Goal: Task Accomplishment & Management: Use online tool/utility

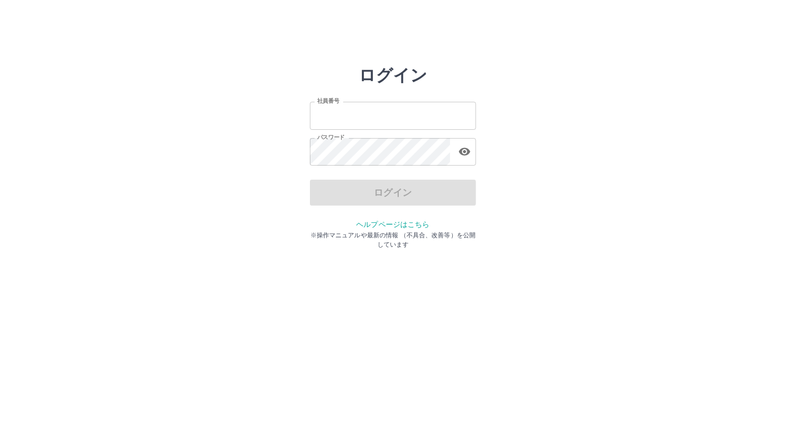
type input "*******"
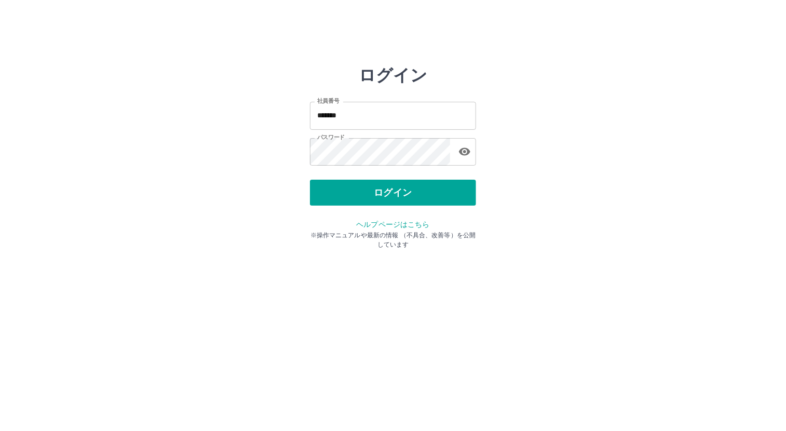
click at [401, 192] on div "ログイン" at bounding box center [393, 193] width 166 height 26
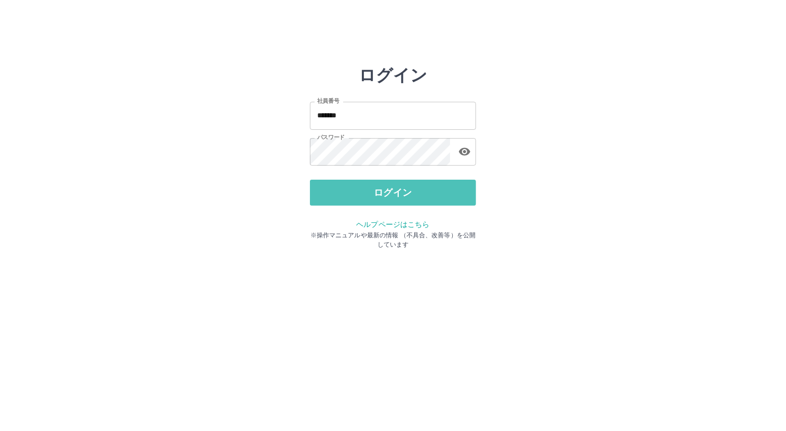
click at [401, 192] on button "ログイン" at bounding box center [393, 193] width 166 height 26
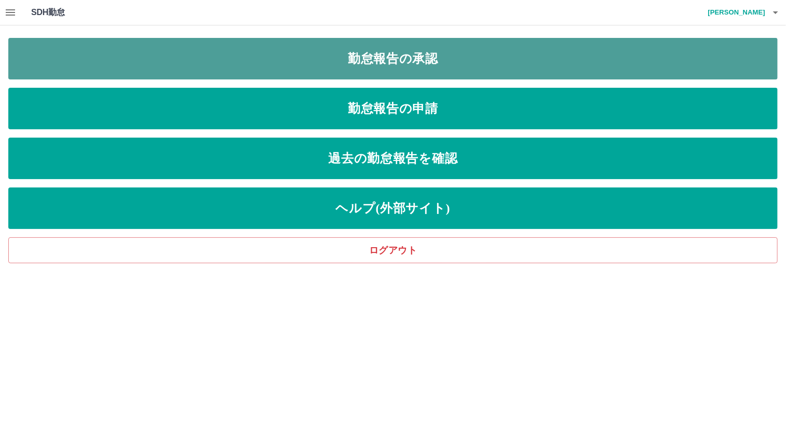
click at [391, 52] on link "勤怠報告の承認" at bounding box center [392, 59] width 769 height 42
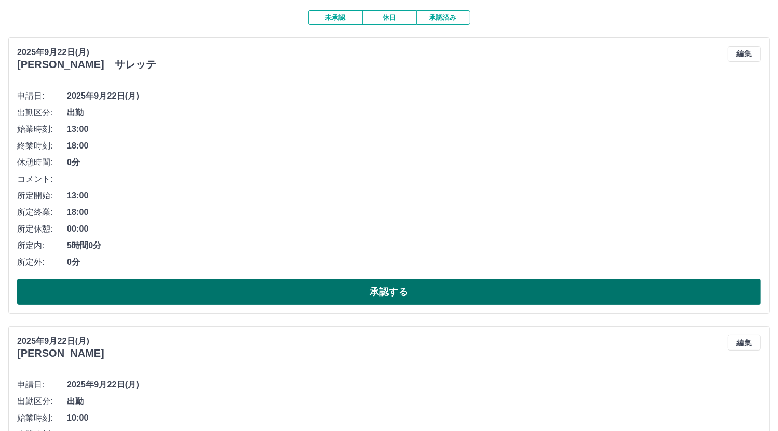
scroll to position [104, 0]
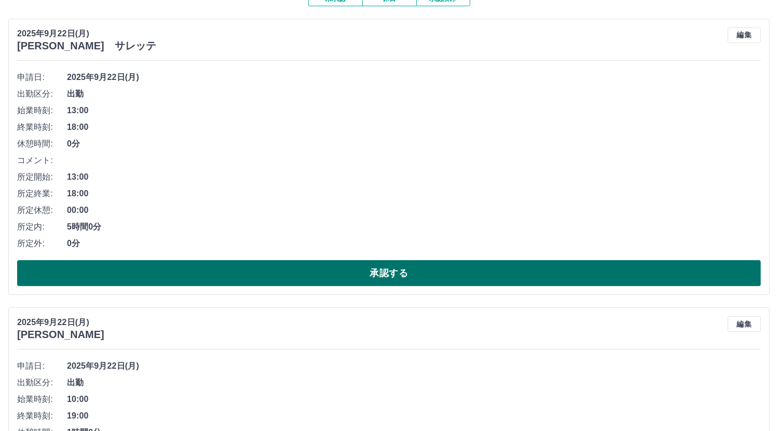
click at [174, 272] on button "承認する" at bounding box center [389, 273] width 744 height 26
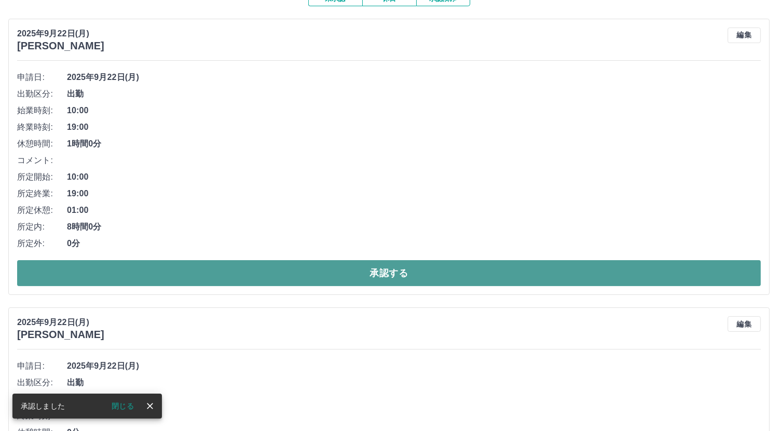
click at [195, 273] on button "承認する" at bounding box center [389, 273] width 744 height 26
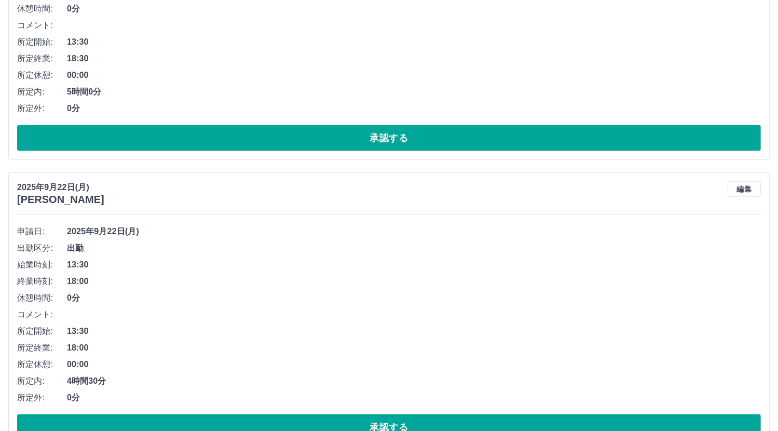
scroll to position [1505, 0]
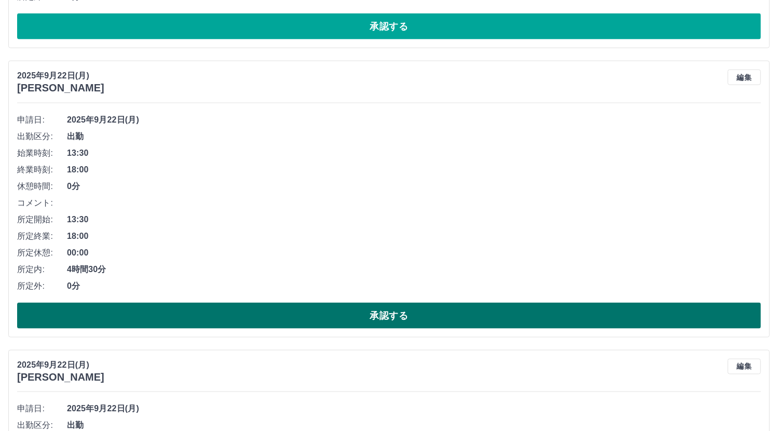
click at [287, 311] on button "承認する" at bounding box center [389, 316] width 744 height 26
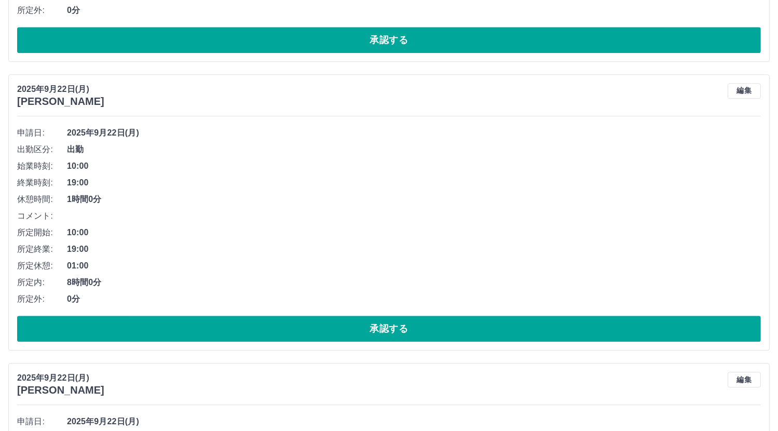
scroll to position [2698, 0]
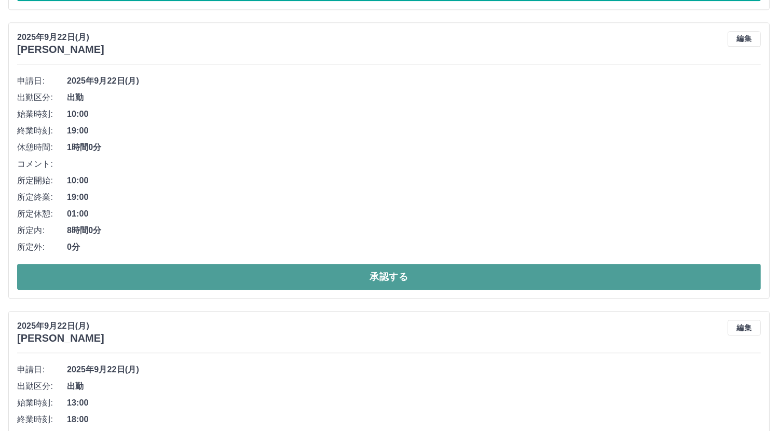
click at [315, 269] on button "承認する" at bounding box center [389, 277] width 744 height 26
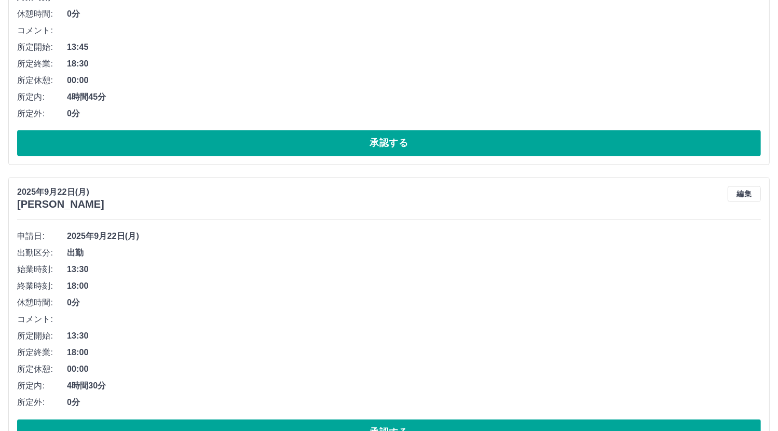
scroll to position [5760, 0]
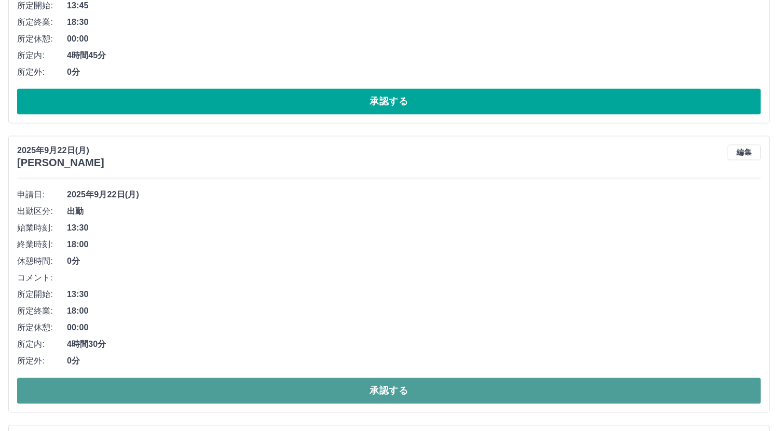
click at [331, 386] on button "承認する" at bounding box center [389, 391] width 744 height 26
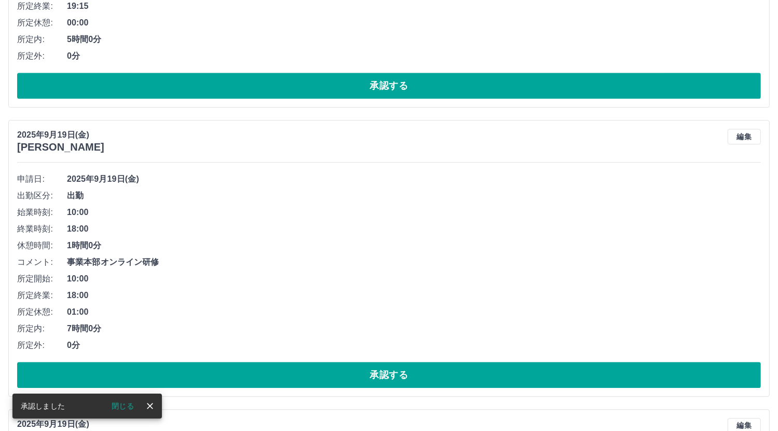
scroll to position [6694, 0]
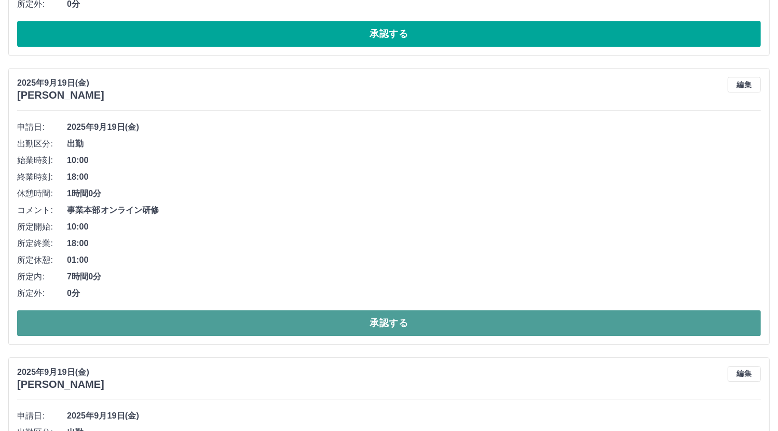
click at [358, 317] on button "承認する" at bounding box center [389, 323] width 744 height 26
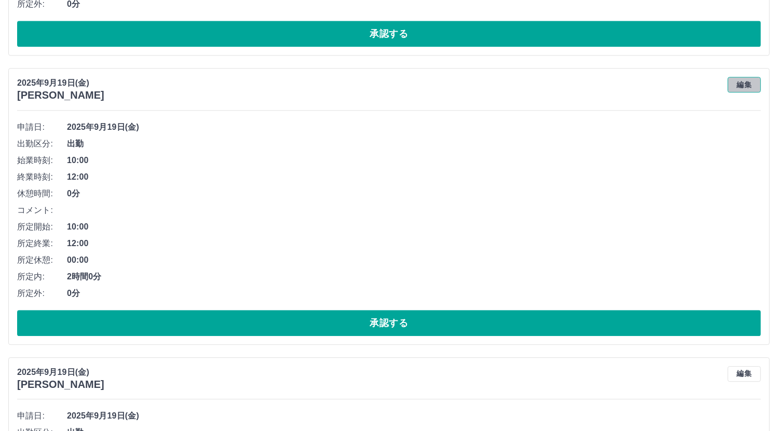
click at [744, 77] on button "編集" at bounding box center [744, 85] width 33 height 16
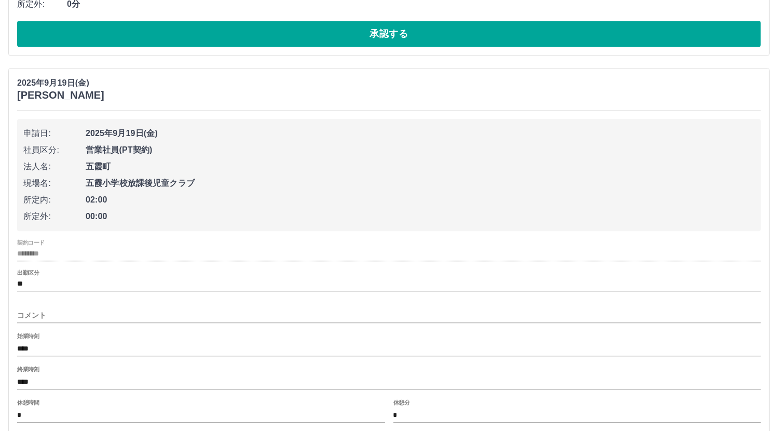
click at [39, 308] on input "コメント" at bounding box center [389, 315] width 744 height 15
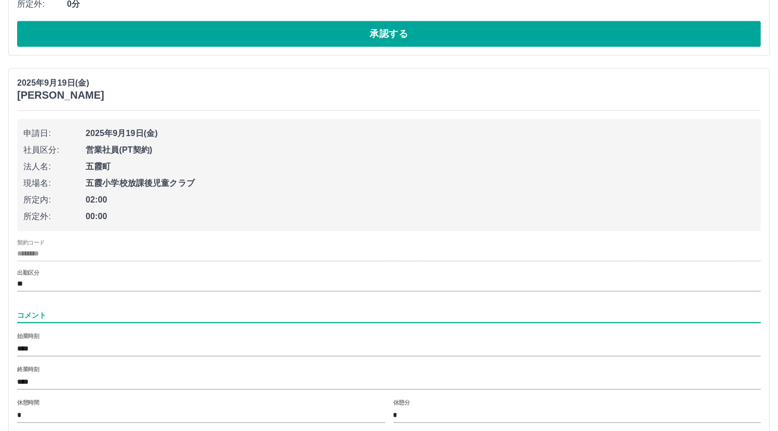
type input "**********"
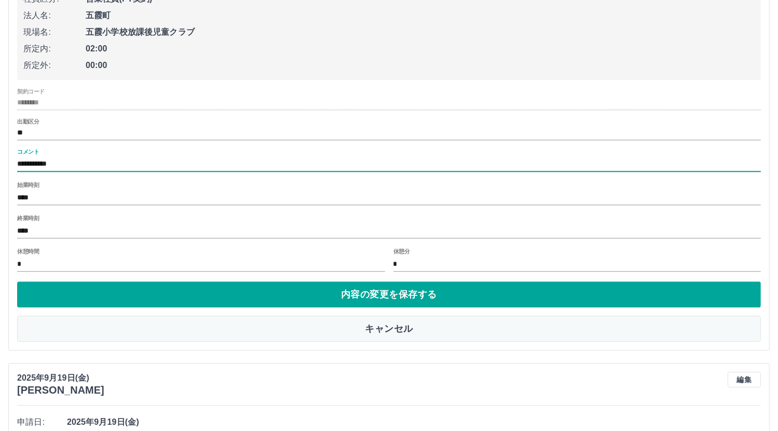
scroll to position [6850, 0]
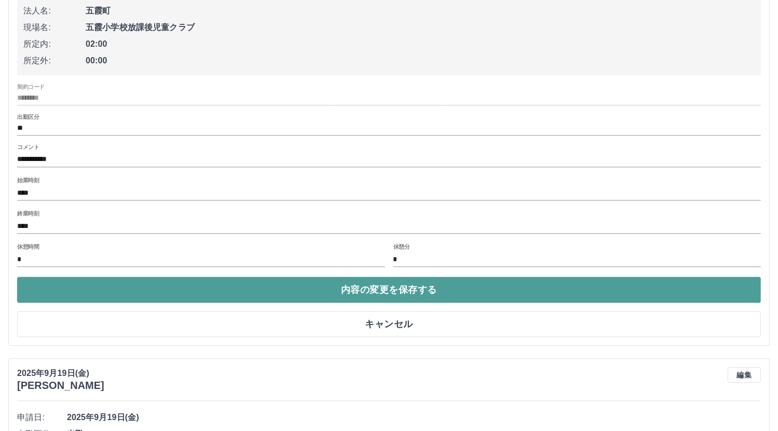
click at [374, 282] on button "内容の変更を保存する" at bounding box center [389, 290] width 744 height 26
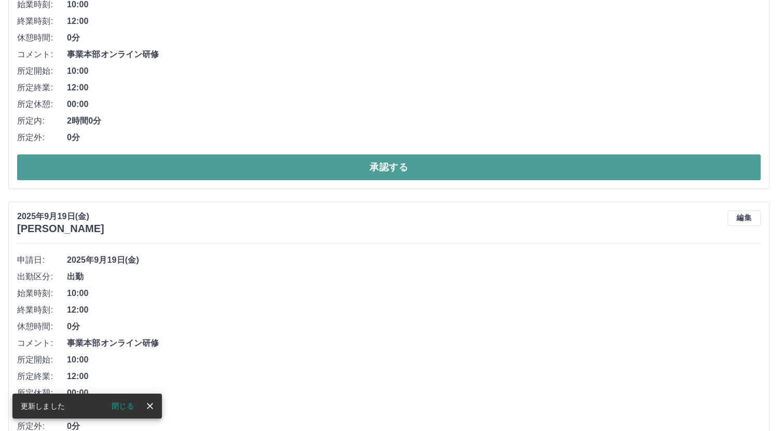
click at [362, 161] on button "承認する" at bounding box center [389, 167] width 744 height 26
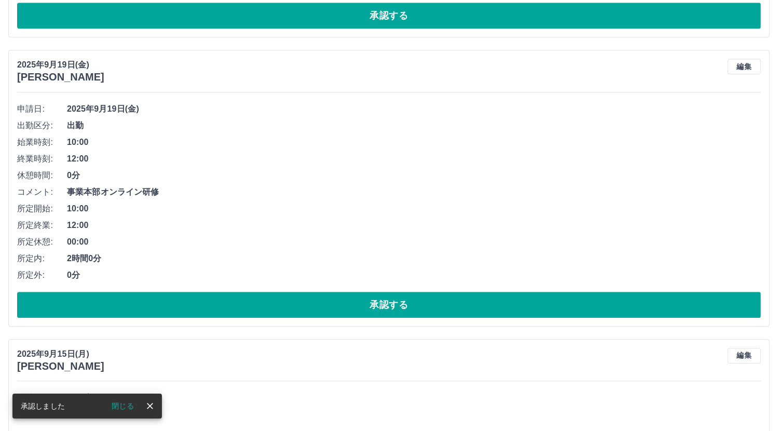
scroll to position [6717, 0]
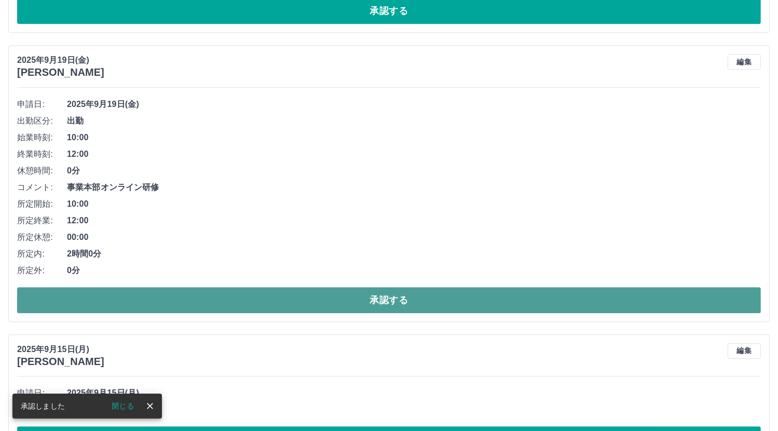
click at [342, 292] on button "承認する" at bounding box center [389, 300] width 744 height 26
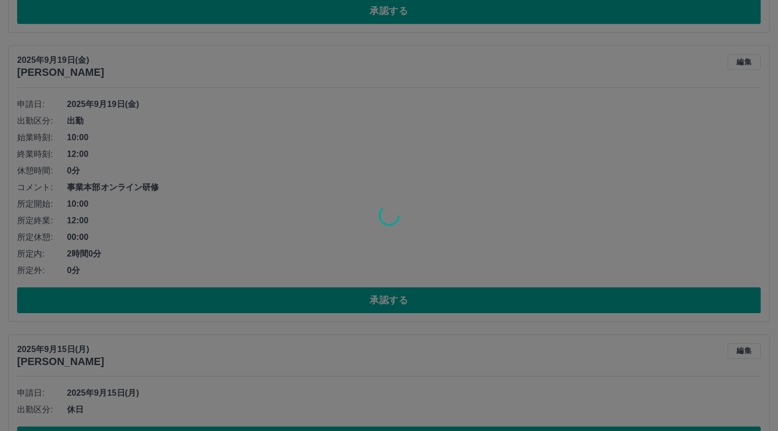
scroll to position [6641, 0]
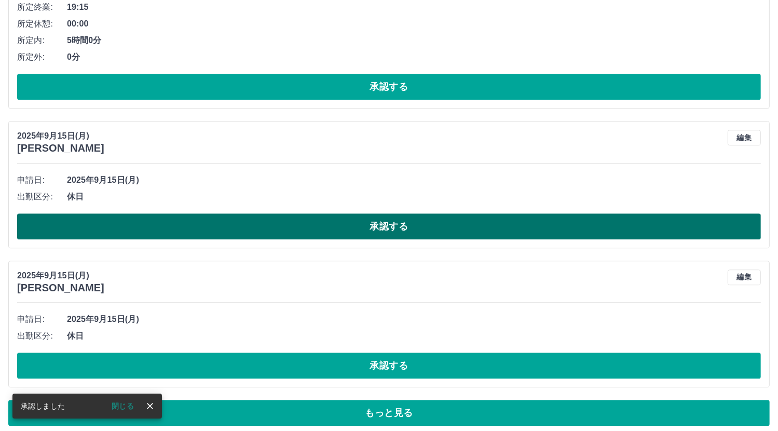
click at [325, 222] on button "承認する" at bounding box center [389, 226] width 744 height 26
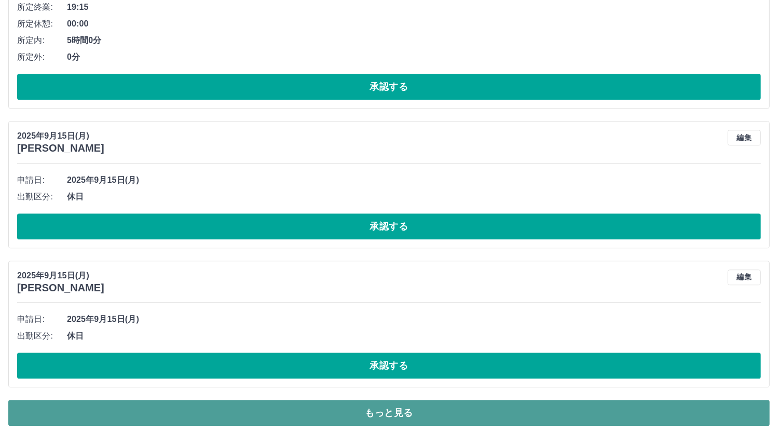
click at [381, 402] on button "もっと見る" at bounding box center [388, 413] width 761 height 26
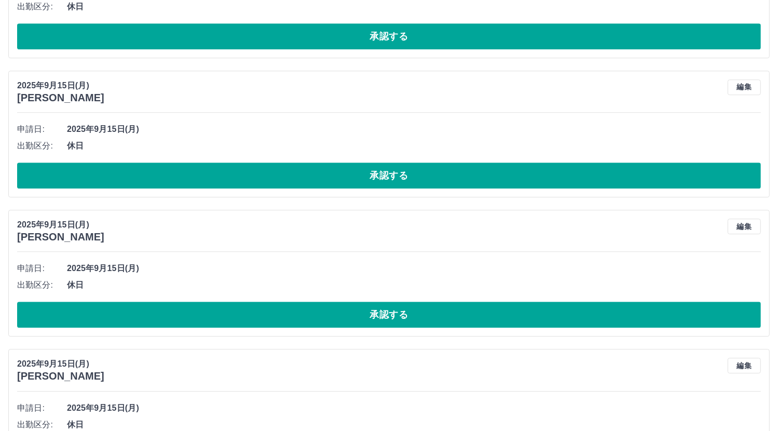
scroll to position [6849, 0]
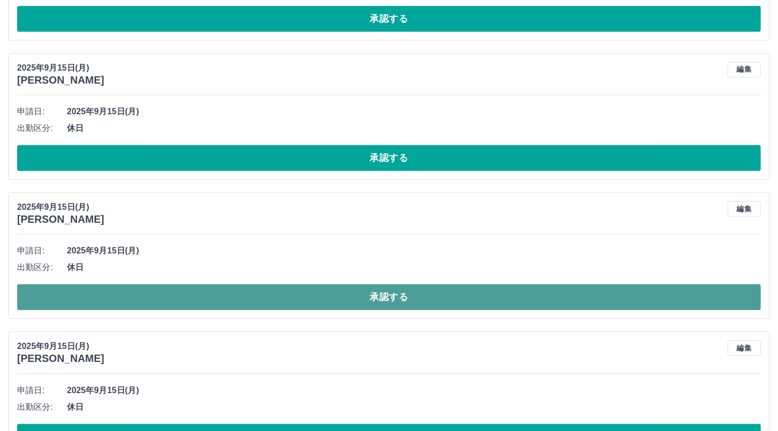
click at [325, 285] on button "承認する" at bounding box center [389, 297] width 744 height 26
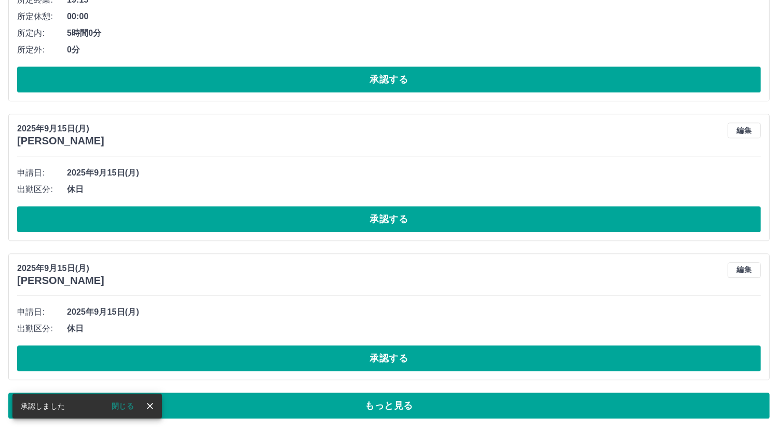
scroll to position [6641, 0]
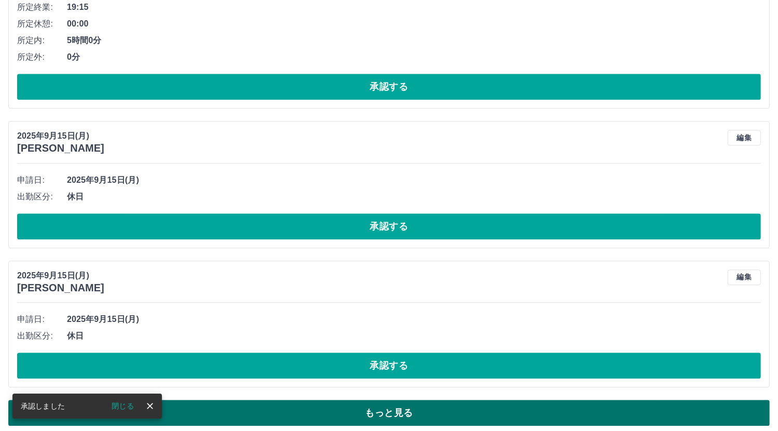
click at [407, 400] on button "もっと見る" at bounding box center [388, 413] width 761 height 26
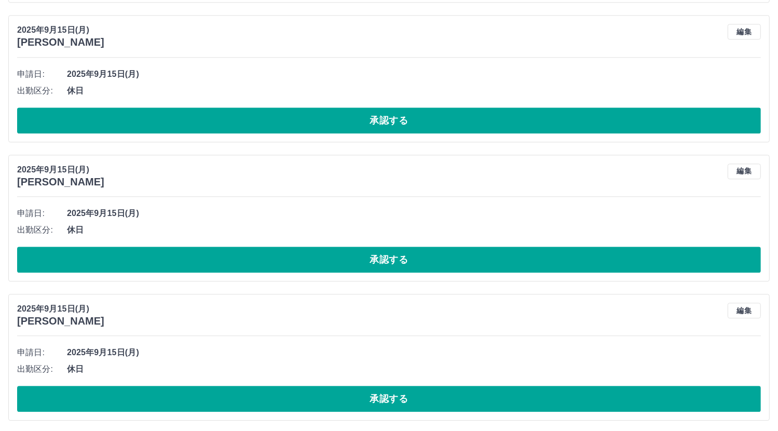
scroll to position [6797, 0]
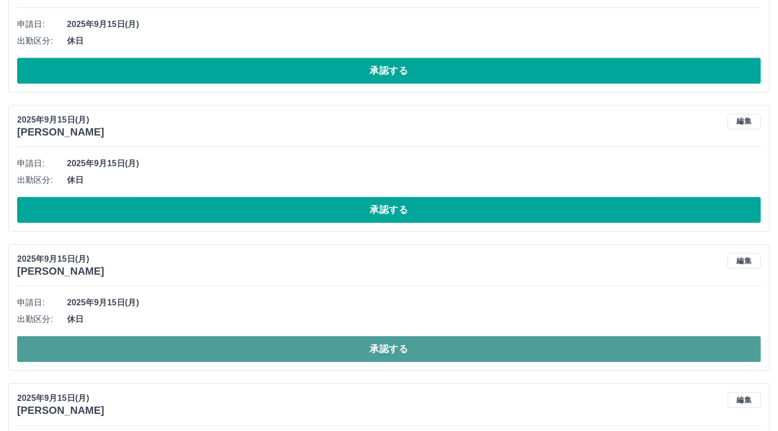
click at [338, 342] on button "承認する" at bounding box center [389, 349] width 744 height 26
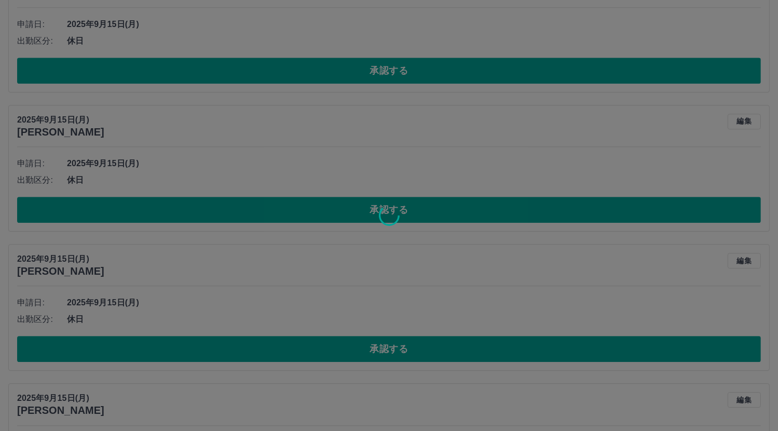
scroll to position [6641, 0]
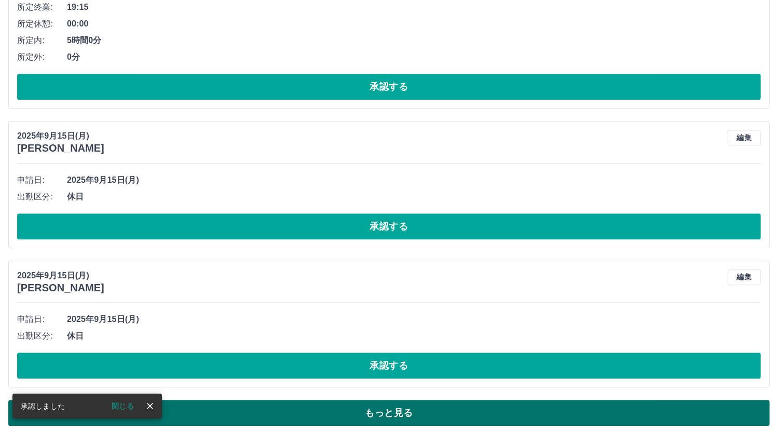
click at [354, 401] on button "もっと見る" at bounding box center [388, 413] width 761 height 26
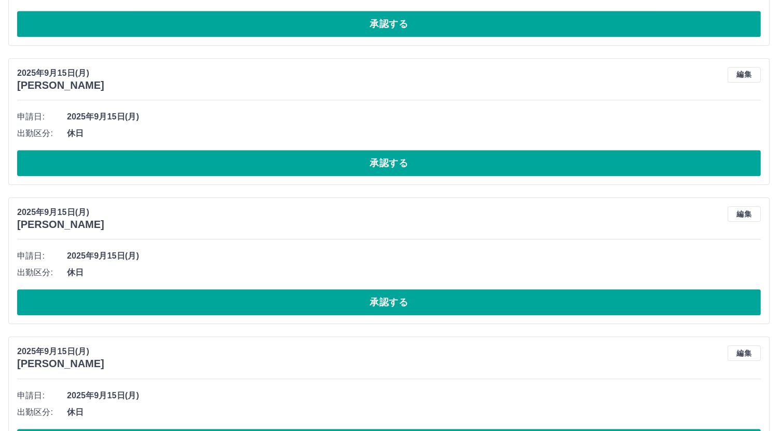
scroll to position [6849, 0]
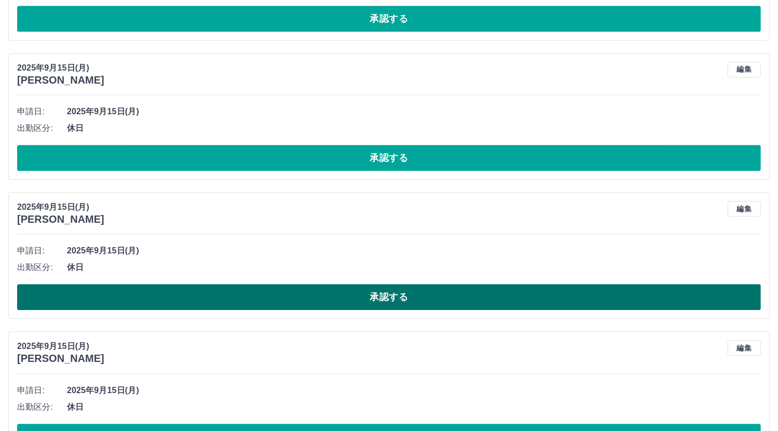
click at [262, 288] on button "承認する" at bounding box center [389, 297] width 744 height 26
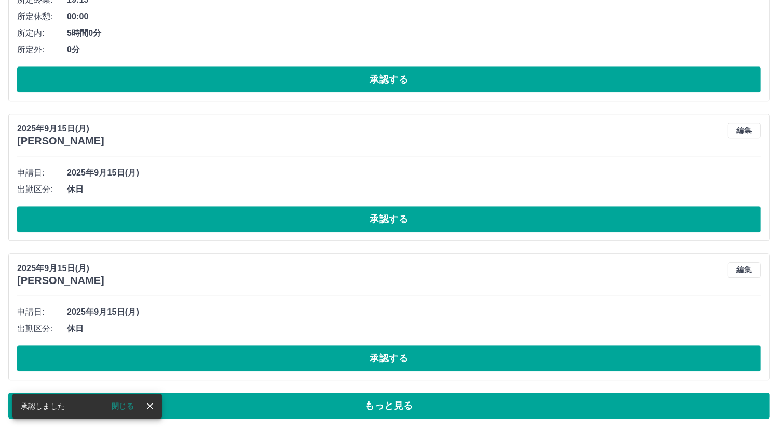
scroll to position [6641, 0]
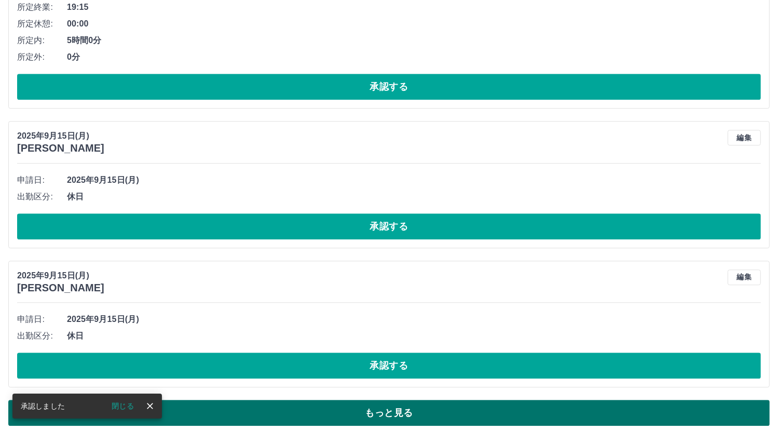
click at [385, 404] on button "もっと見る" at bounding box center [388, 413] width 761 height 26
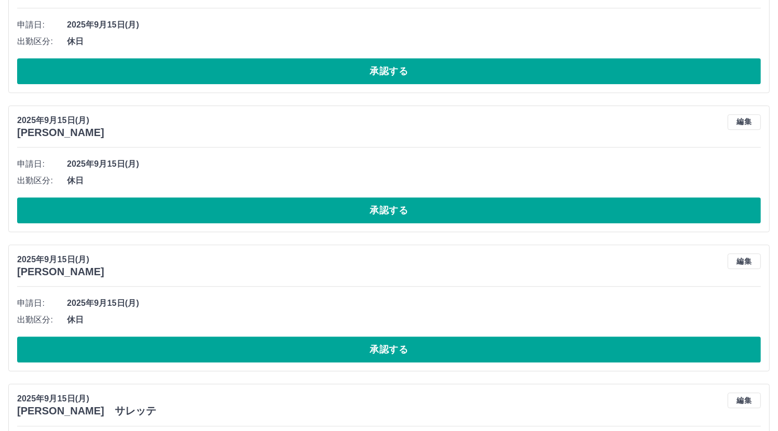
scroll to position [6797, 0]
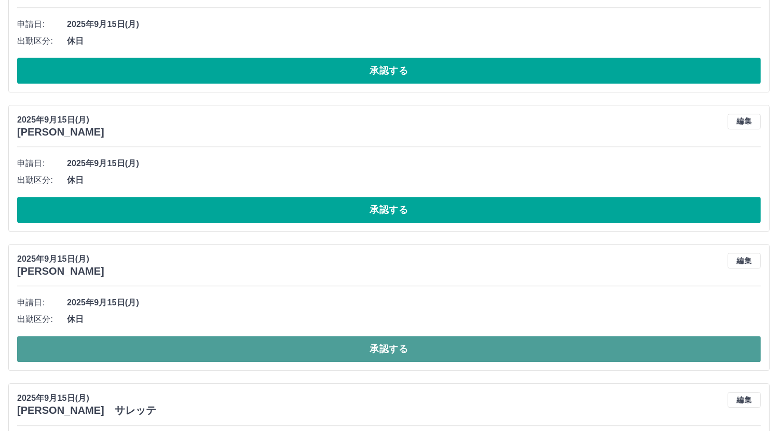
click at [313, 341] on button "承認する" at bounding box center [389, 349] width 744 height 26
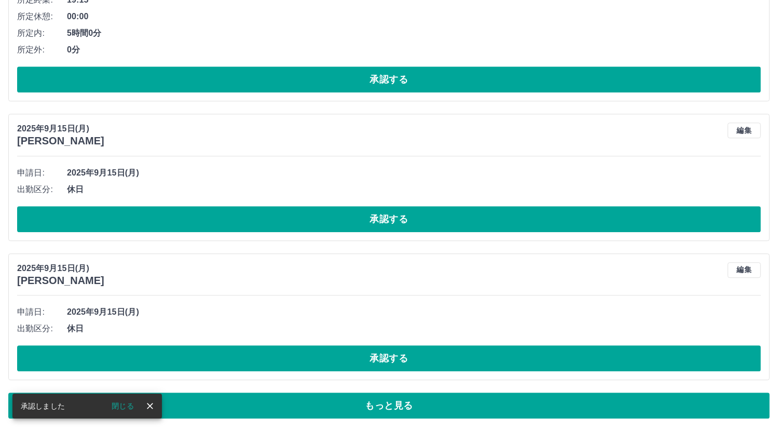
scroll to position [6641, 0]
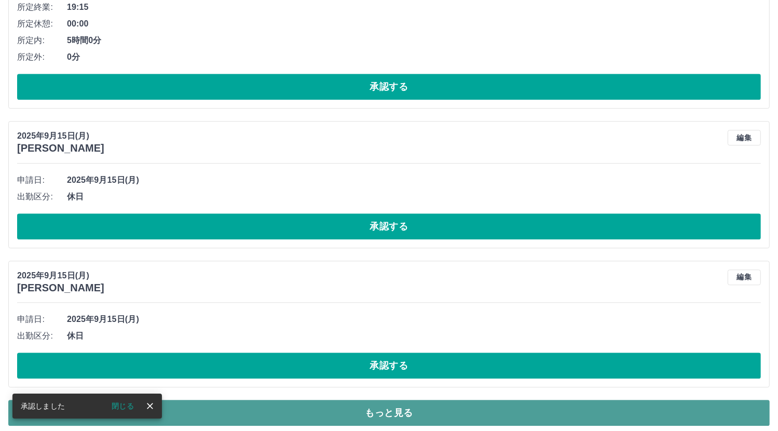
click at [390, 403] on button "もっと見る" at bounding box center [388, 413] width 761 height 26
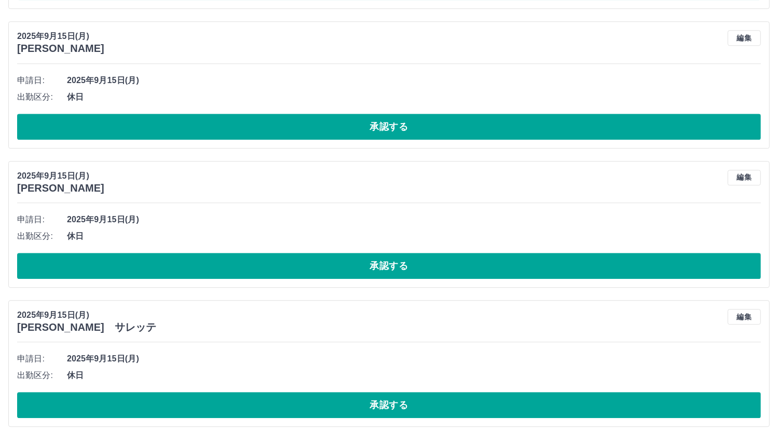
scroll to position [6745, 0]
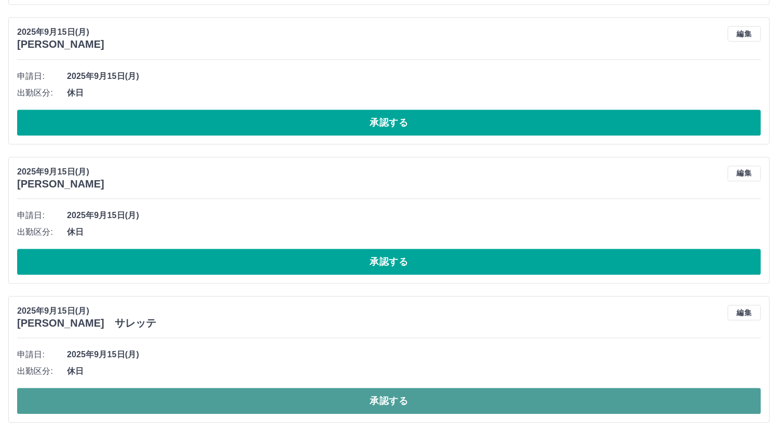
click at [306, 394] on button "承認する" at bounding box center [389, 401] width 744 height 26
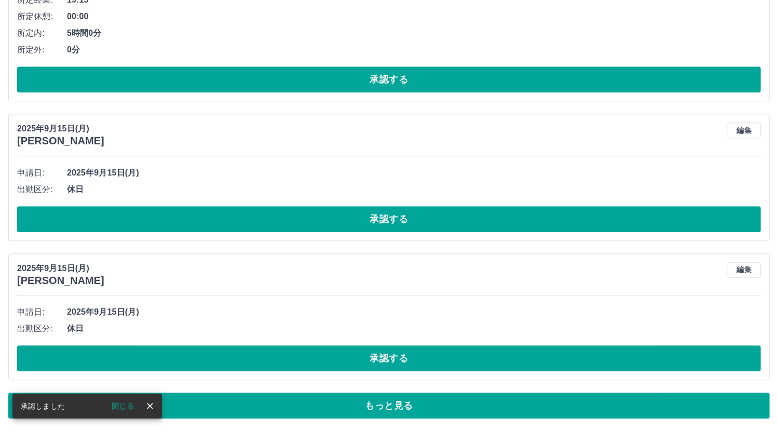
scroll to position [6641, 0]
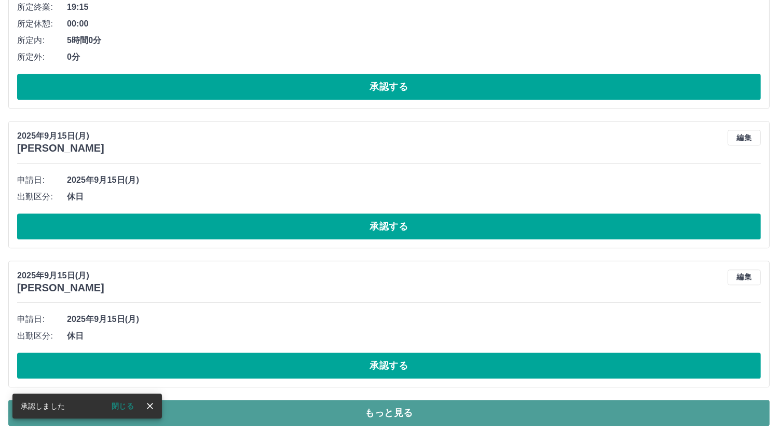
click at [388, 400] on button "もっと見る" at bounding box center [388, 413] width 761 height 26
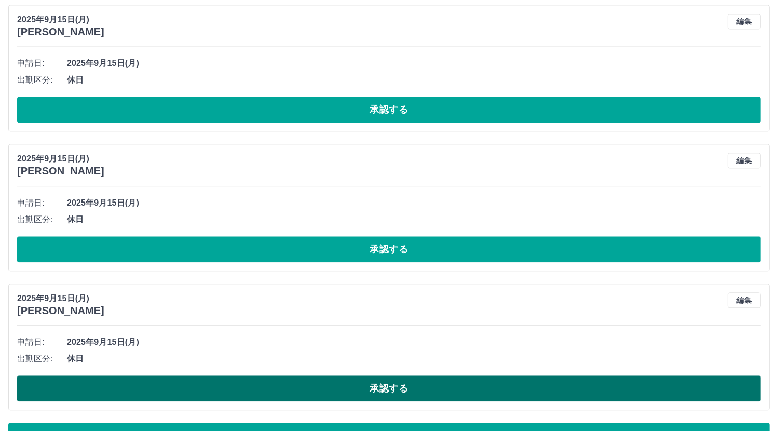
scroll to position [10115, 0]
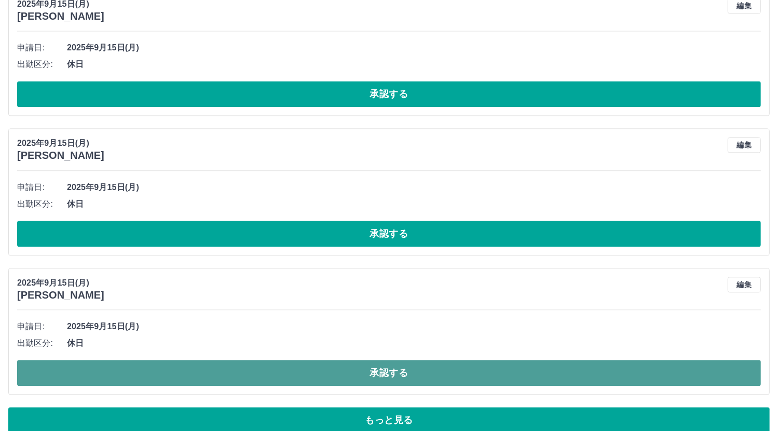
click at [390, 360] on button "承認する" at bounding box center [389, 373] width 744 height 26
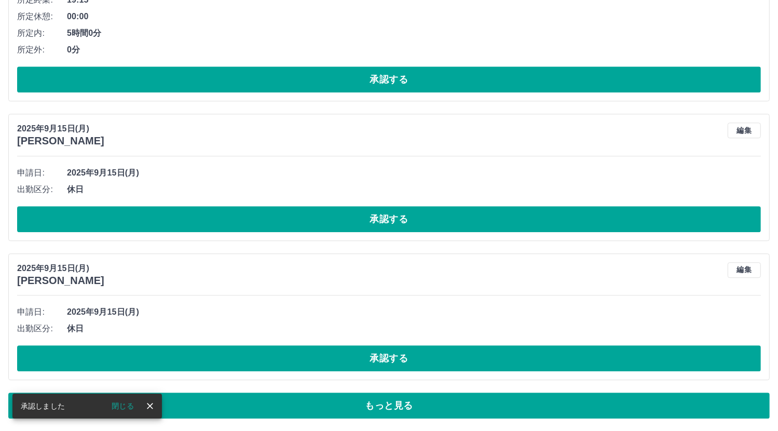
scroll to position [6641, 0]
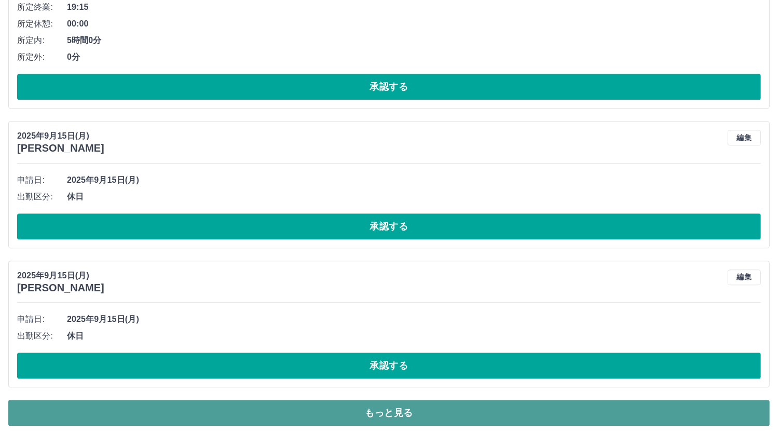
click at [326, 402] on button "もっと見る" at bounding box center [388, 413] width 761 height 26
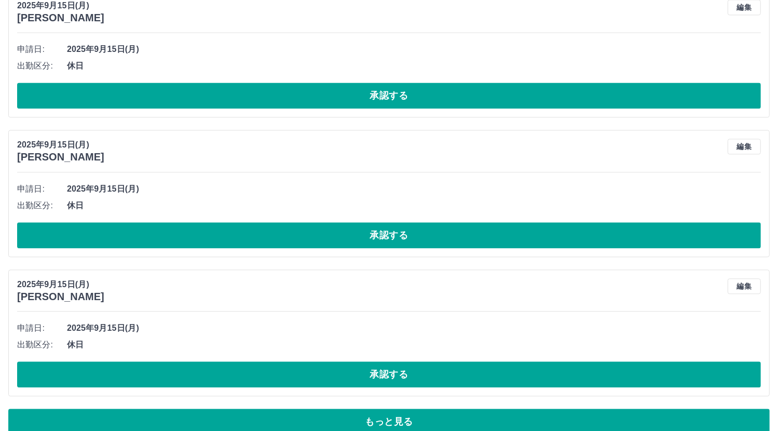
scroll to position [10115, 0]
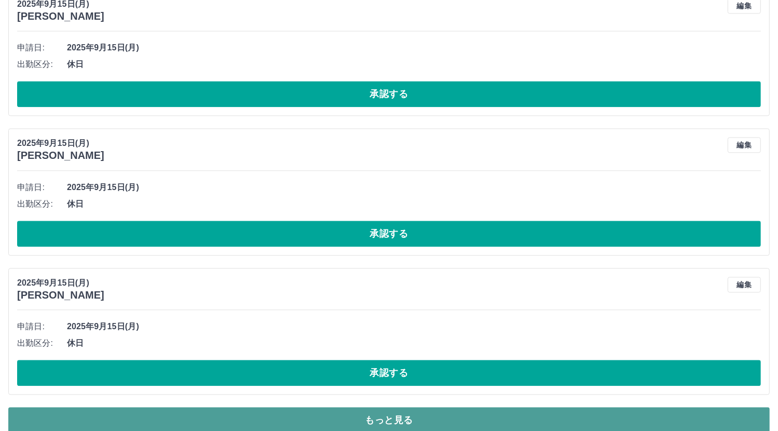
click at [342, 407] on button "もっと見る" at bounding box center [388, 420] width 761 height 26
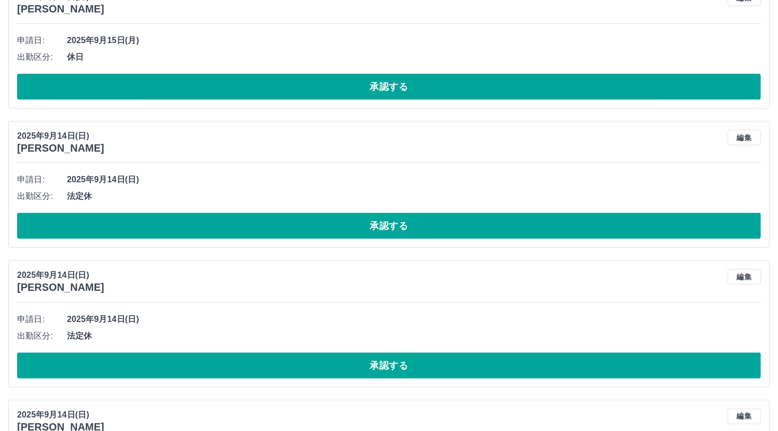
scroll to position [12087, 0]
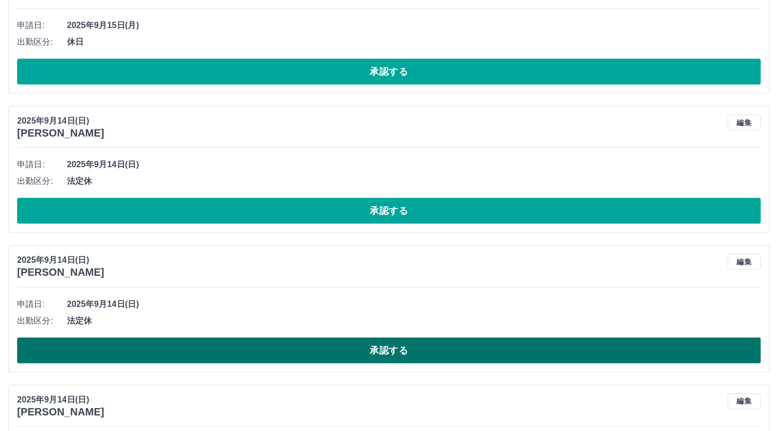
click at [378, 337] on button "承認する" at bounding box center [389, 350] width 744 height 26
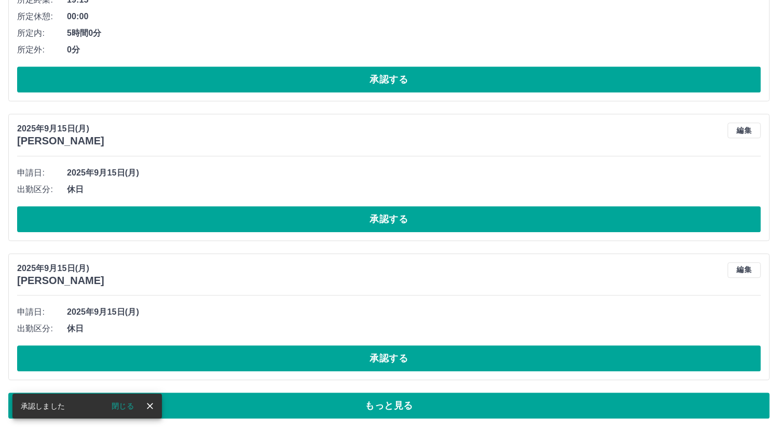
scroll to position [6641, 0]
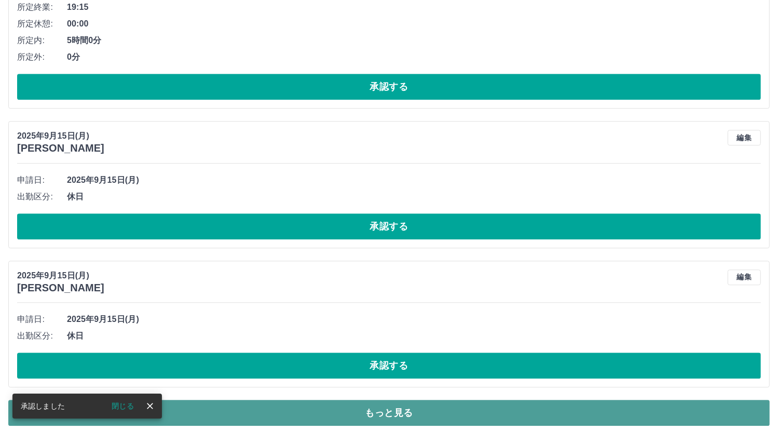
click at [386, 404] on button "もっと見る" at bounding box center [388, 413] width 761 height 26
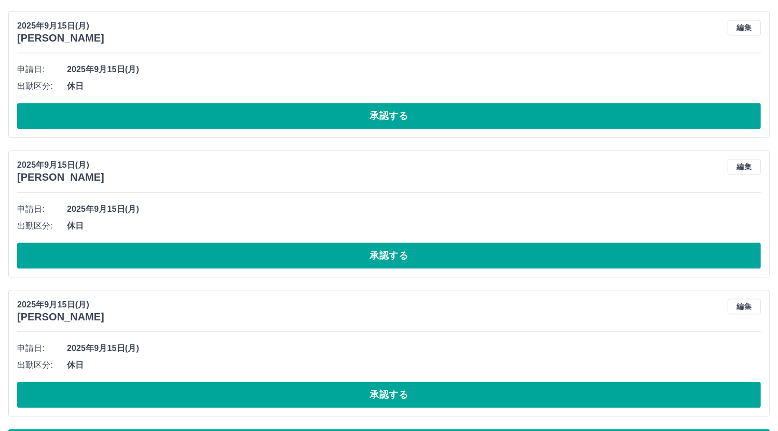
scroll to position [10115, 0]
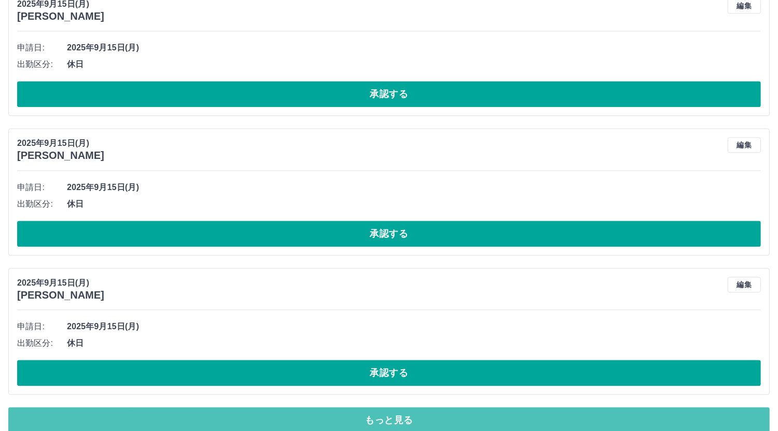
click at [339, 407] on button "もっと見る" at bounding box center [388, 420] width 761 height 26
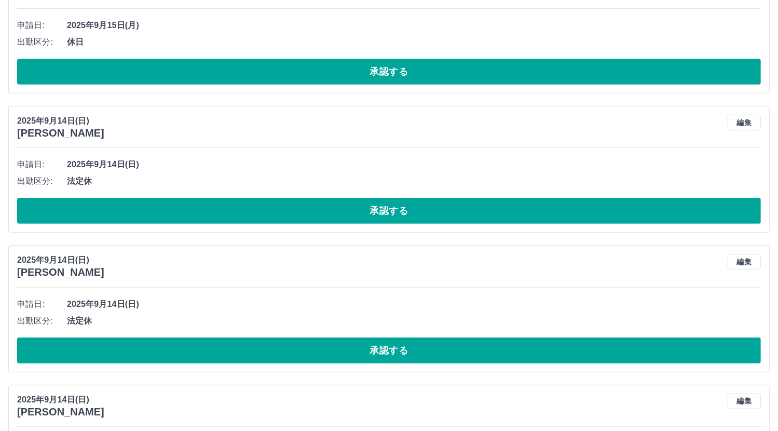
scroll to position [12087, 0]
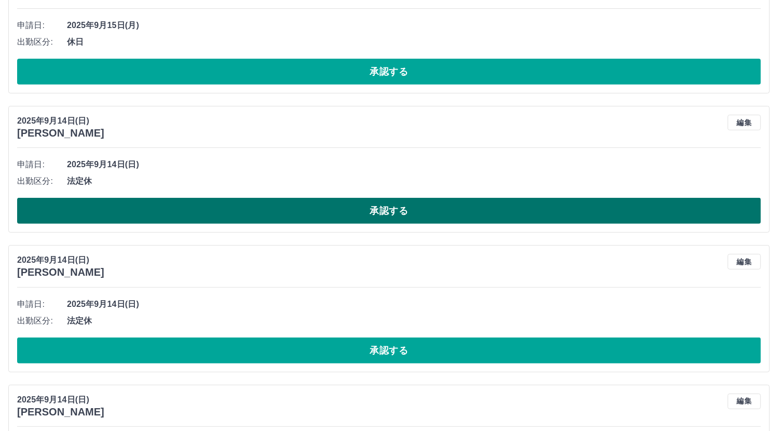
click at [390, 198] on button "承認する" at bounding box center [389, 211] width 744 height 26
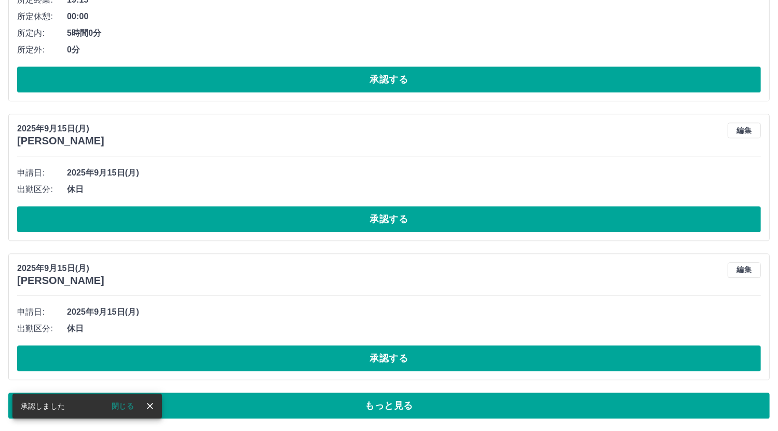
scroll to position [6641, 0]
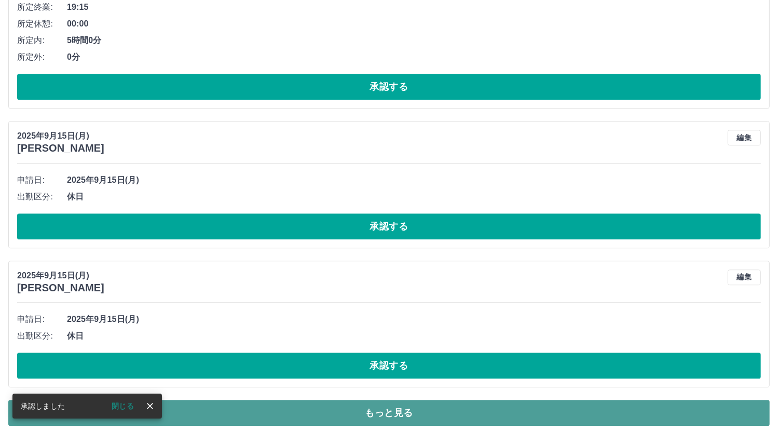
click at [422, 406] on button "もっと見る" at bounding box center [388, 413] width 761 height 26
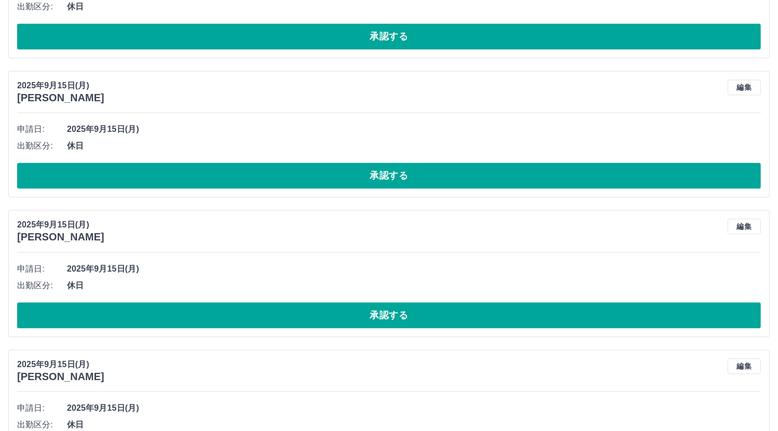
scroll to position [10115, 0]
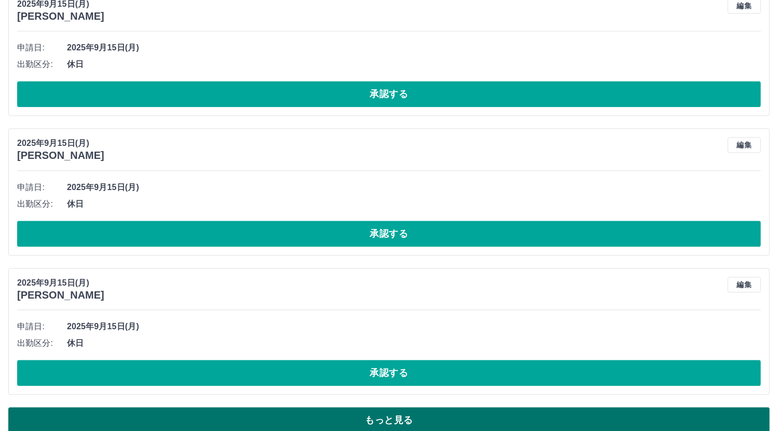
click at [366, 407] on button "もっと見る" at bounding box center [388, 420] width 761 height 26
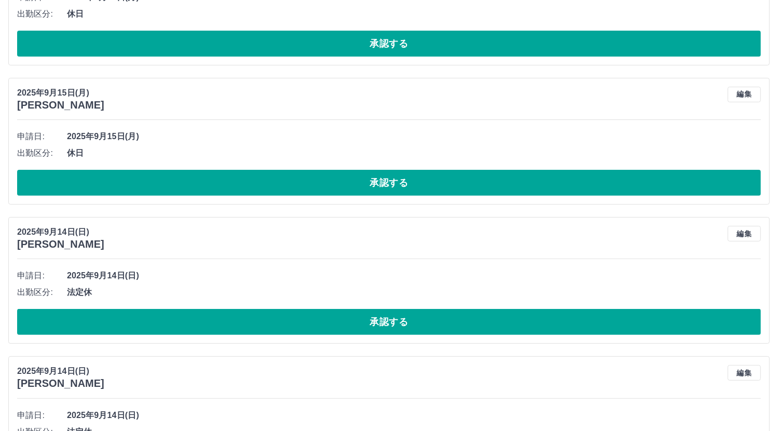
scroll to position [11983, 0]
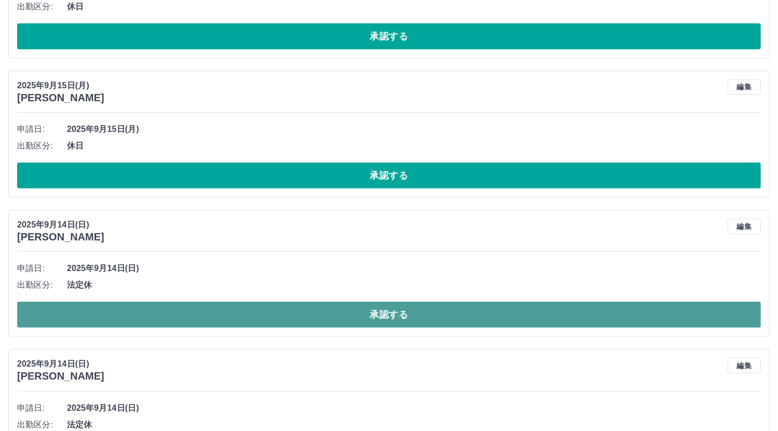
click at [396, 302] on button "承認する" at bounding box center [389, 315] width 744 height 26
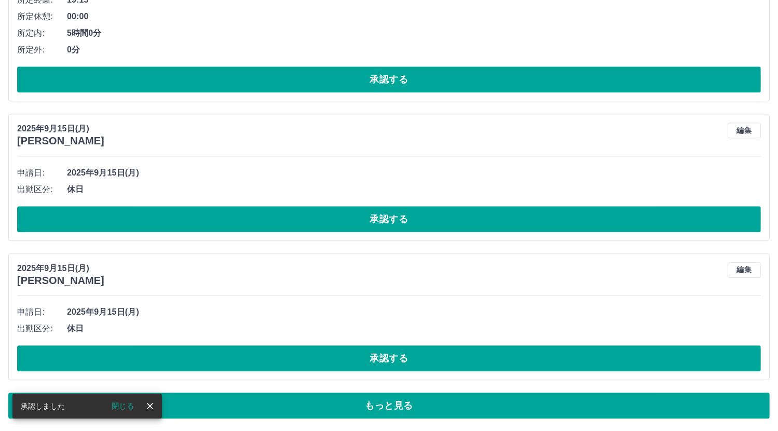
scroll to position [6641, 0]
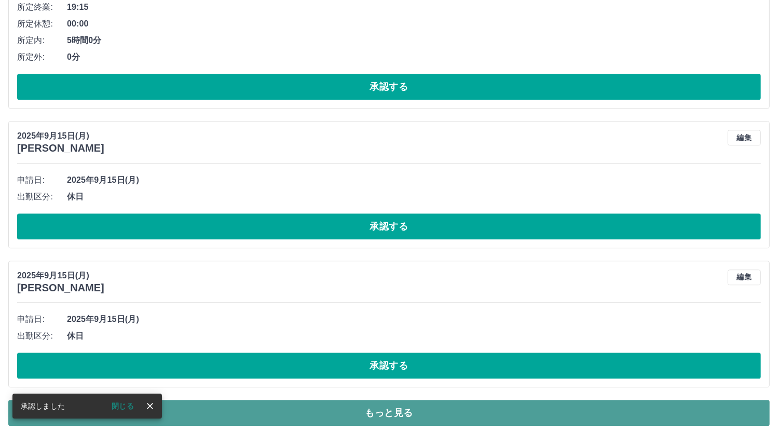
click at [485, 401] on button "もっと見る" at bounding box center [388, 413] width 761 height 26
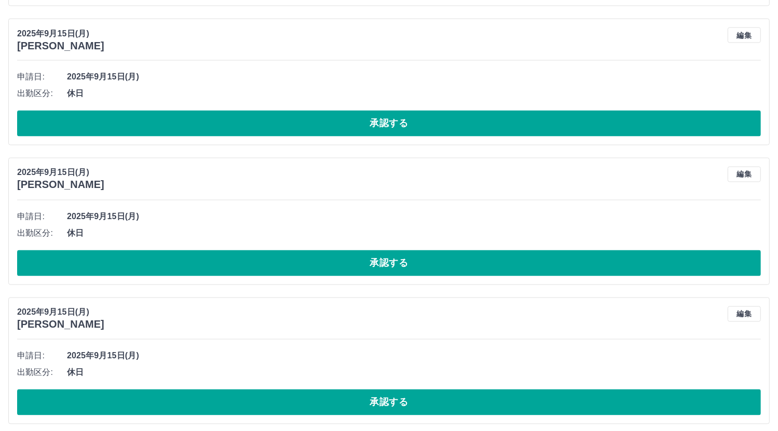
scroll to position [10115, 0]
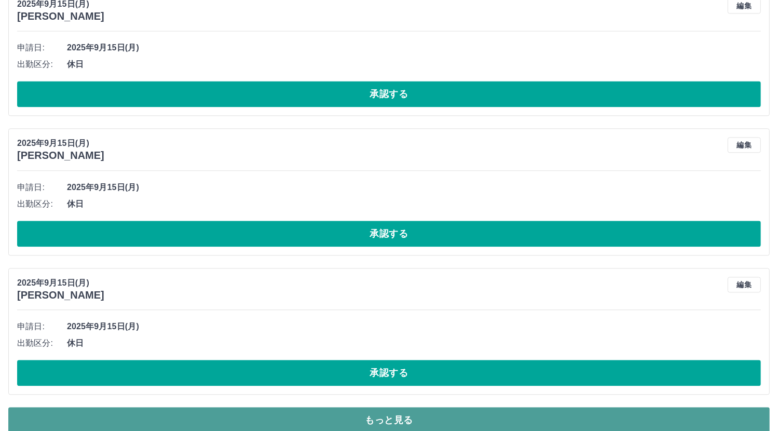
click at [722, 407] on button "もっと見る" at bounding box center [388, 420] width 761 height 26
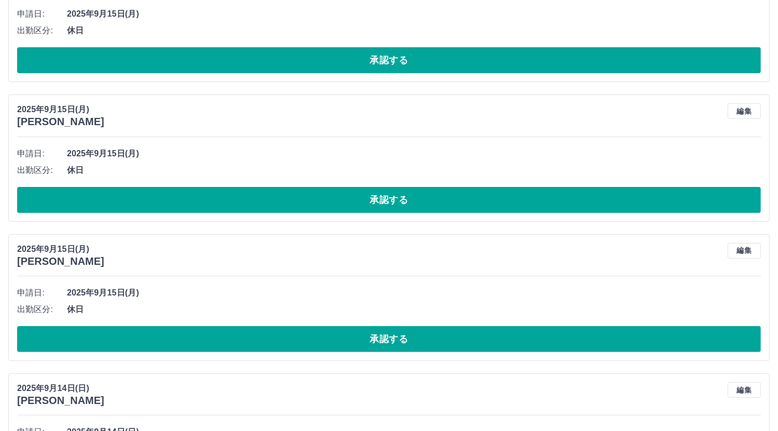
scroll to position [11931, 0]
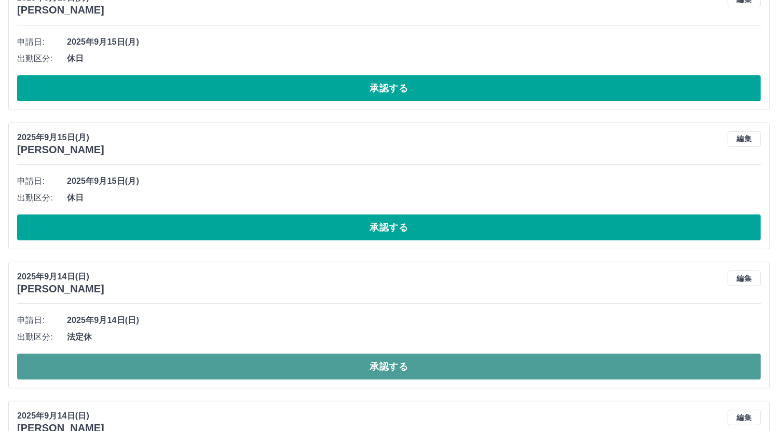
click at [393, 353] on button "承認する" at bounding box center [389, 366] width 744 height 26
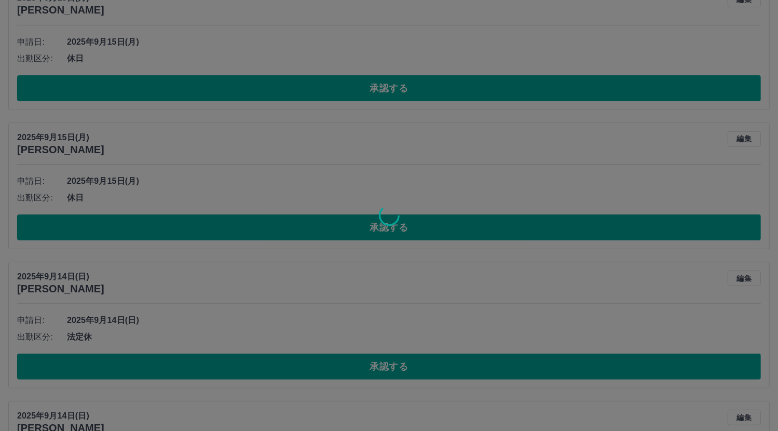
scroll to position [6641, 0]
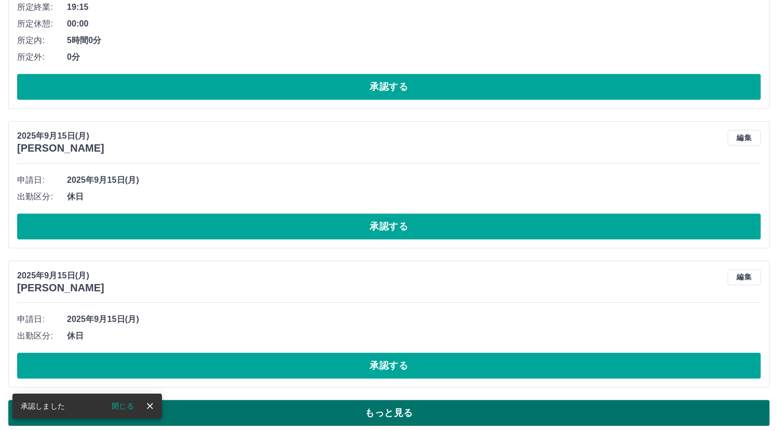
click at [437, 400] on button "もっと見る" at bounding box center [388, 413] width 761 height 26
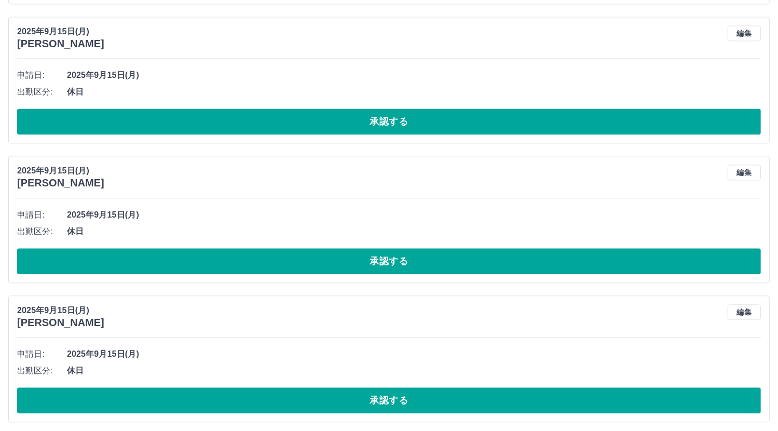
scroll to position [10115, 0]
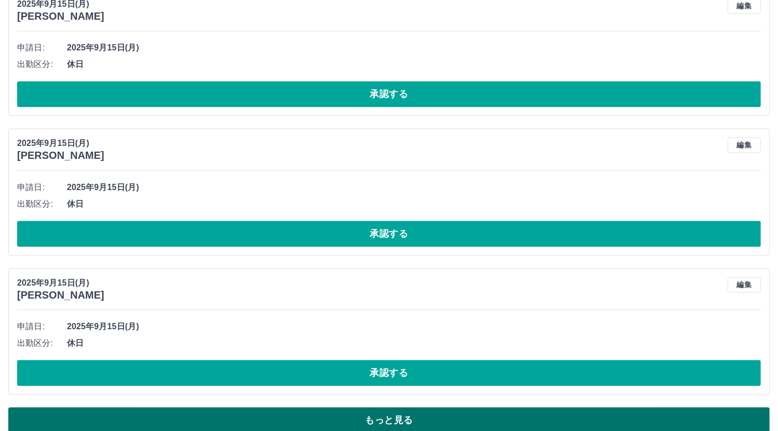
click at [714, 407] on button "もっと見る" at bounding box center [388, 420] width 761 height 26
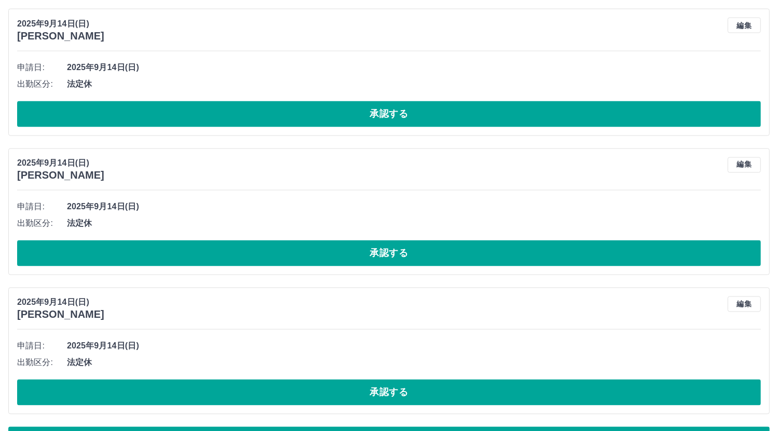
scroll to position [13588, 0]
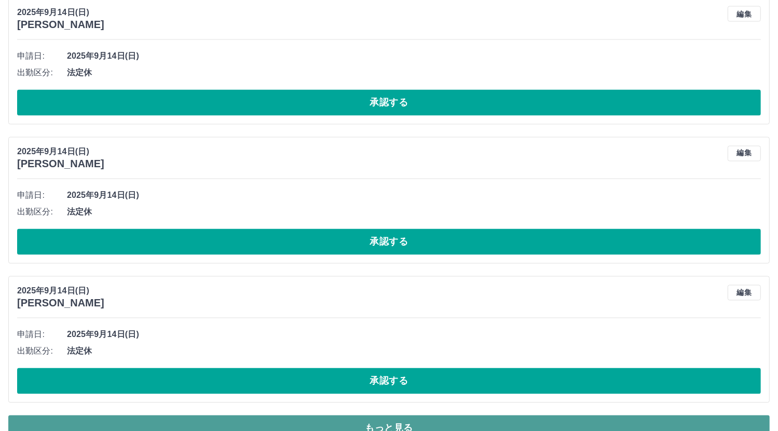
click at [341, 415] on button "もっと見る" at bounding box center [388, 428] width 761 height 26
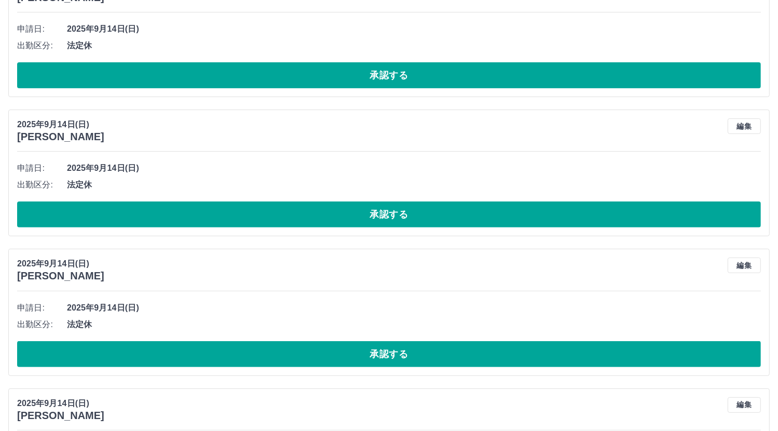
scroll to position [15871, 0]
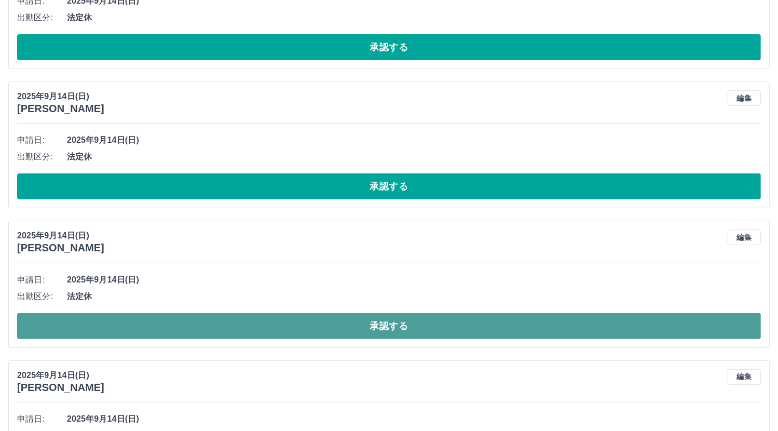
click at [175, 313] on button "承認する" at bounding box center [389, 326] width 744 height 26
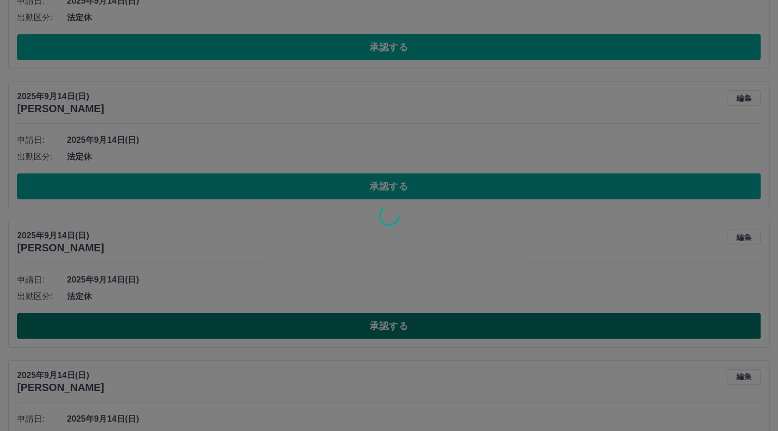
scroll to position [6641, 0]
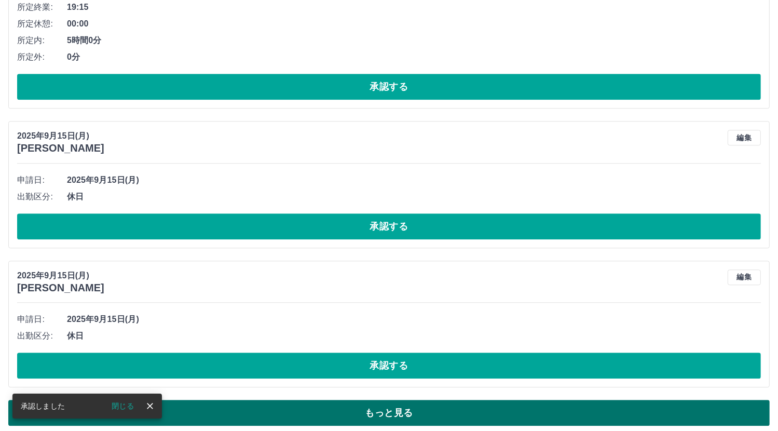
click at [294, 400] on button "もっと見る" at bounding box center [388, 413] width 761 height 26
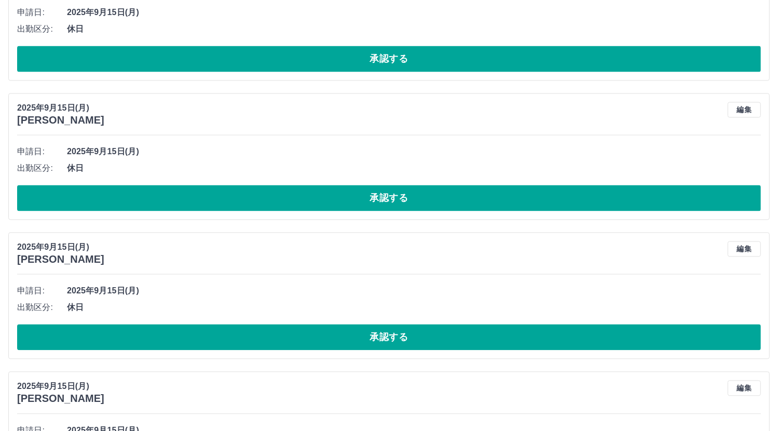
scroll to position [10115, 0]
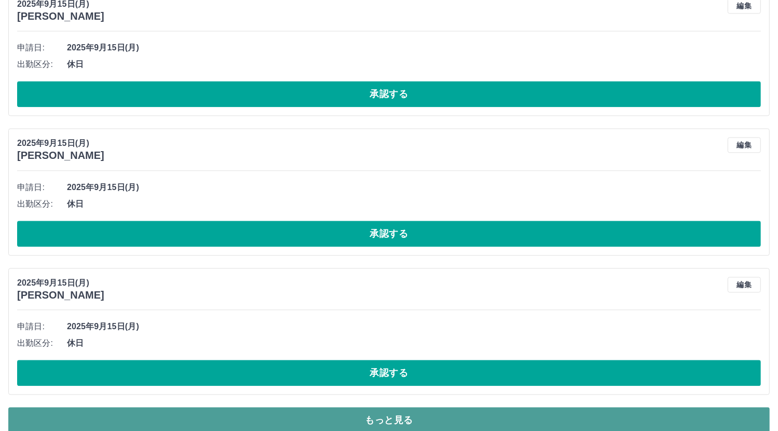
click at [446, 408] on button "もっと見る" at bounding box center [388, 420] width 761 height 26
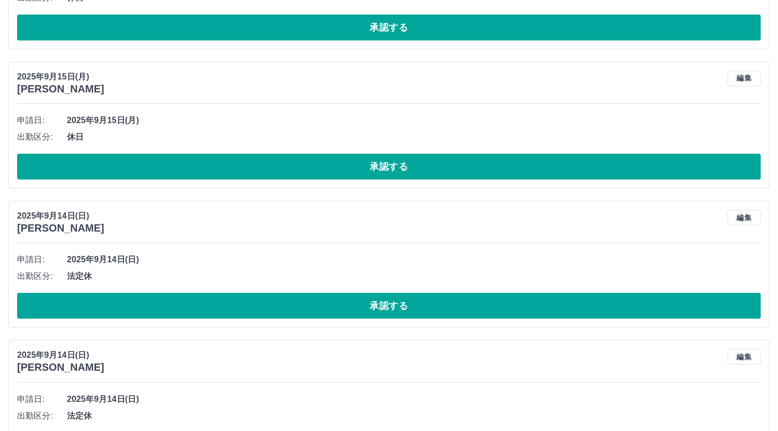
scroll to position [12035, 0]
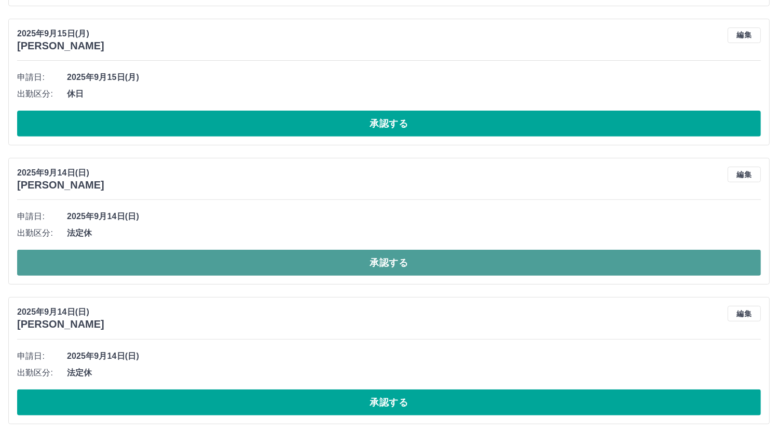
click at [403, 250] on button "承認する" at bounding box center [389, 263] width 744 height 26
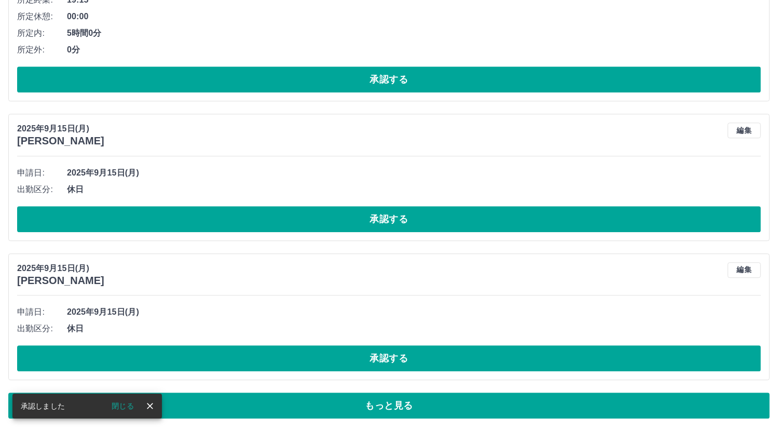
scroll to position [6641, 0]
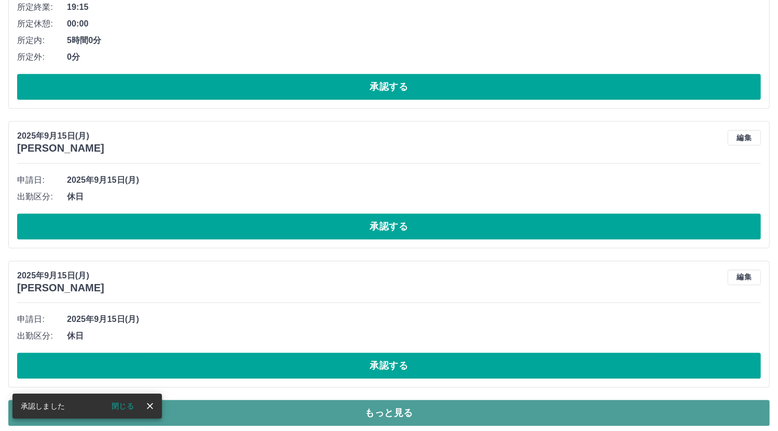
click at [755, 410] on button "もっと見る" at bounding box center [388, 413] width 761 height 26
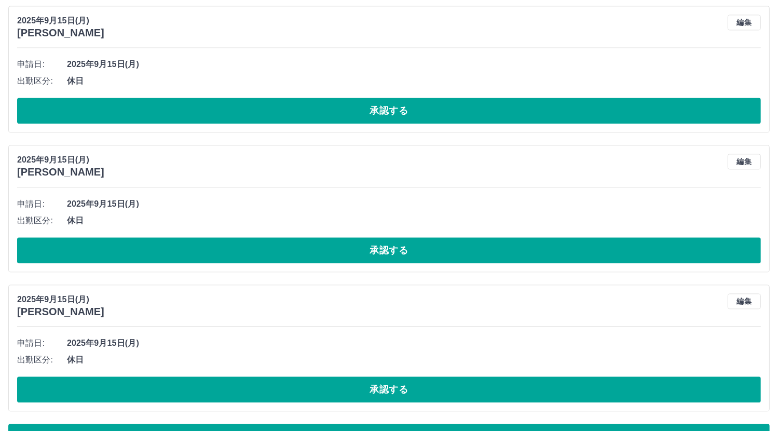
scroll to position [10115, 0]
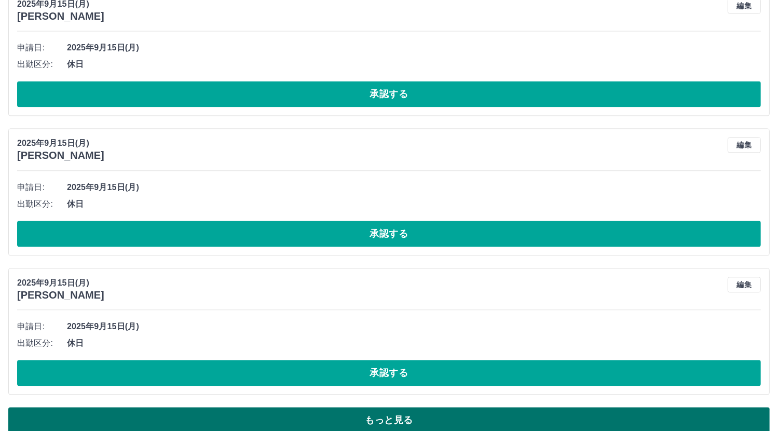
click at [728, 409] on button "もっと見る" at bounding box center [388, 420] width 761 height 26
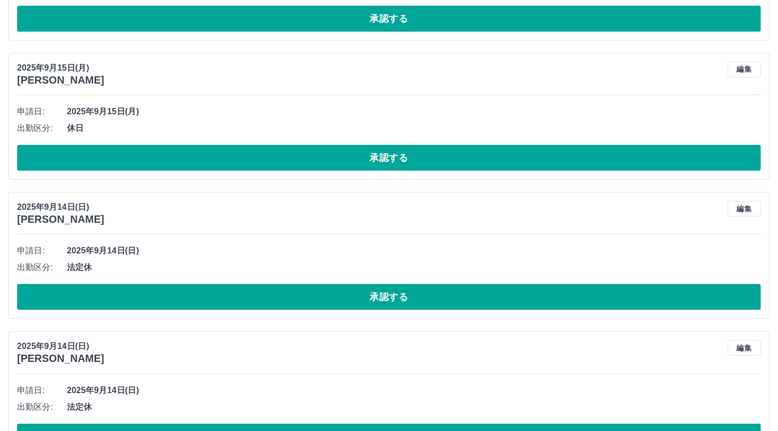
scroll to position [11983, 0]
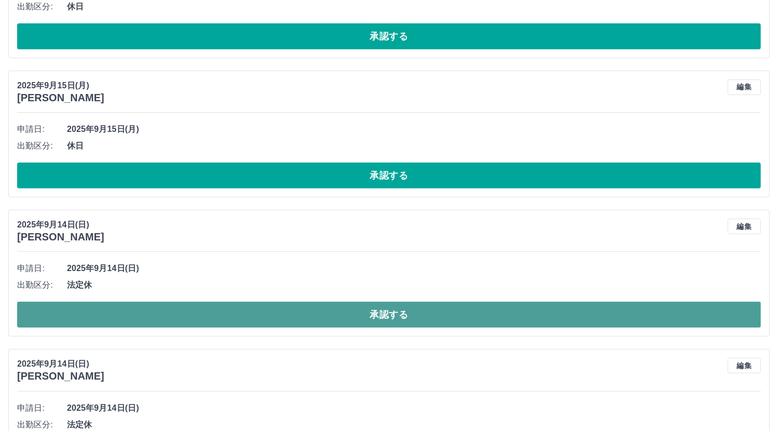
click at [436, 302] on button "承認する" at bounding box center [389, 315] width 744 height 26
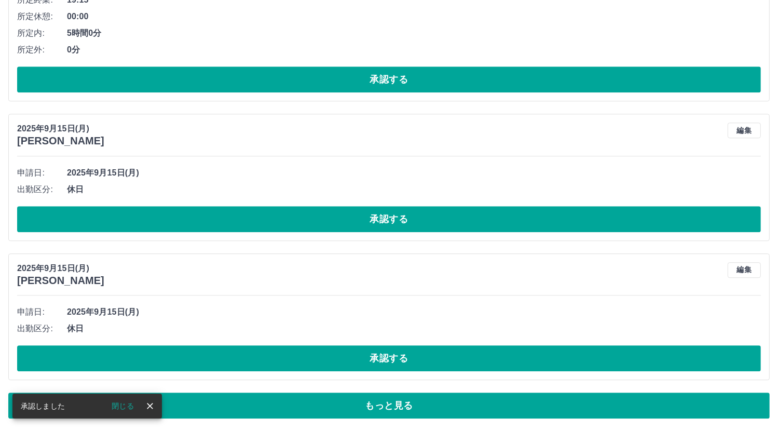
scroll to position [6641, 0]
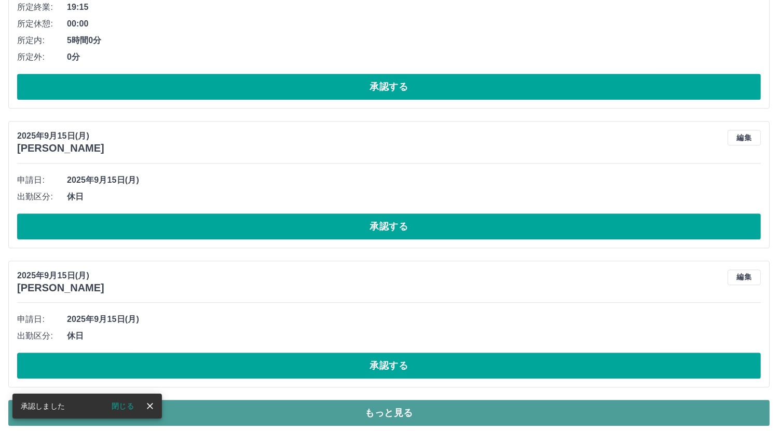
click at [411, 402] on button "もっと見る" at bounding box center [388, 413] width 761 height 26
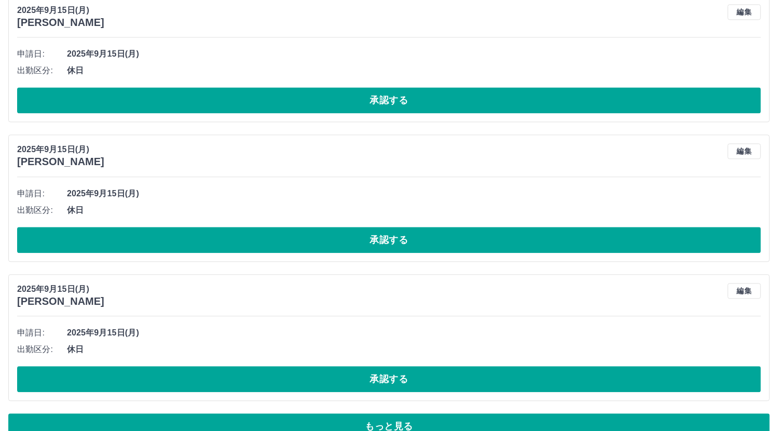
scroll to position [10115, 0]
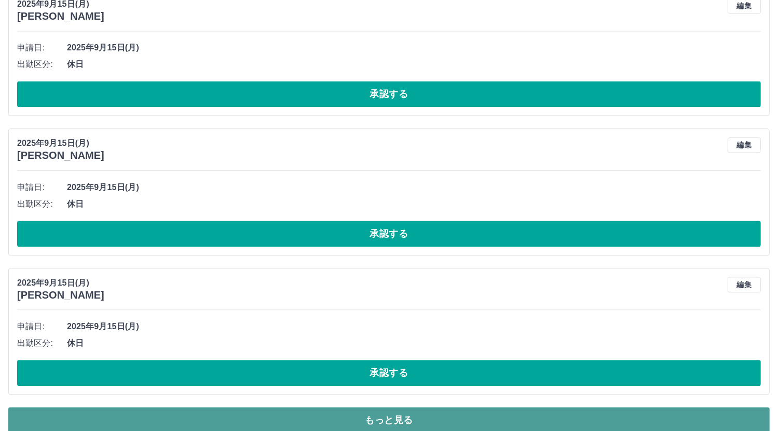
click at [458, 407] on button "もっと見る" at bounding box center [388, 420] width 761 height 26
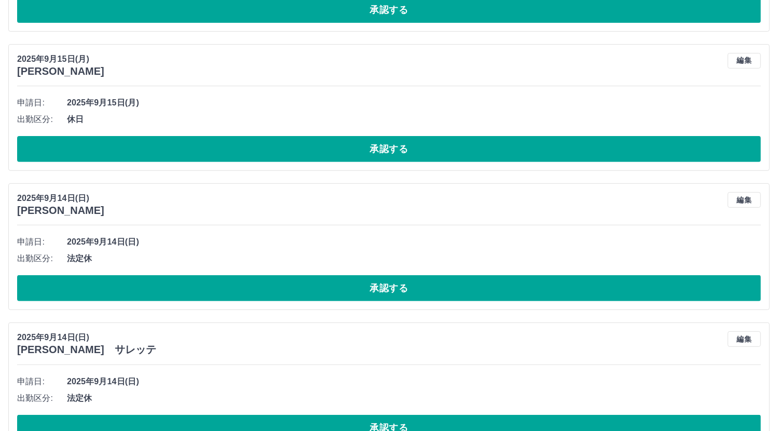
scroll to position [12035, 0]
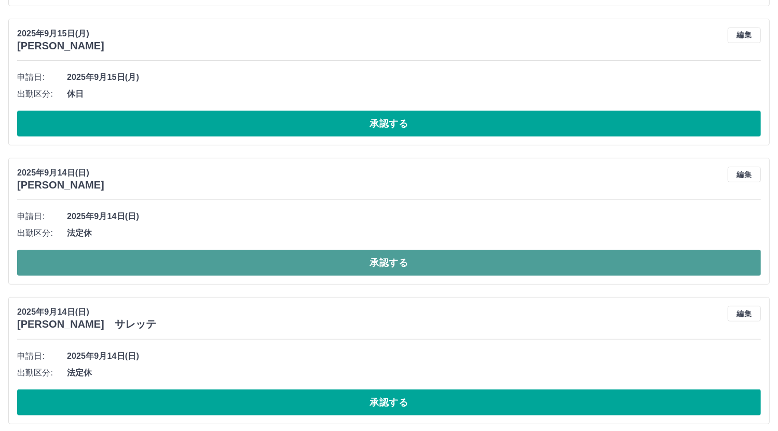
click at [379, 250] on button "承認する" at bounding box center [389, 263] width 744 height 26
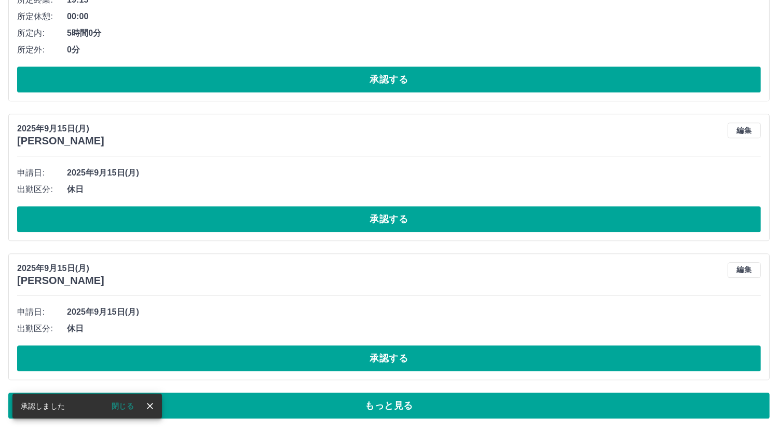
scroll to position [6641, 0]
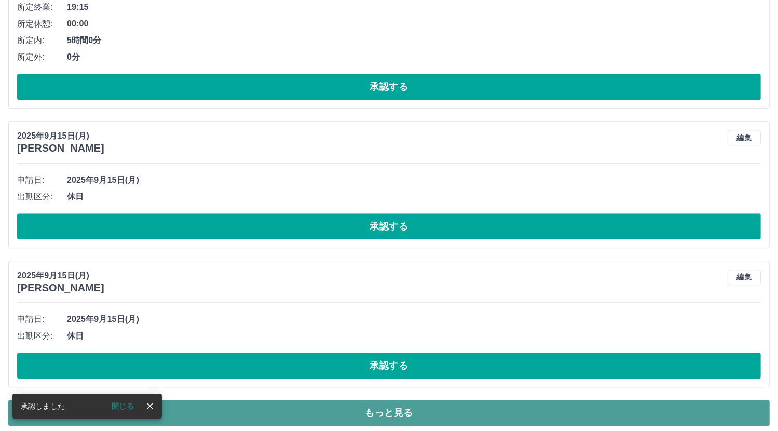
click at [395, 407] on button "もっと見る" at bounding box center [388, 413] width 761 height 26
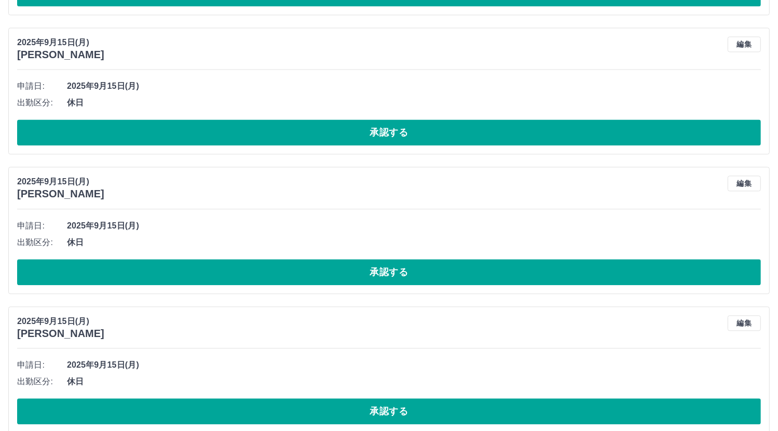
scroll to position [10115, 0]
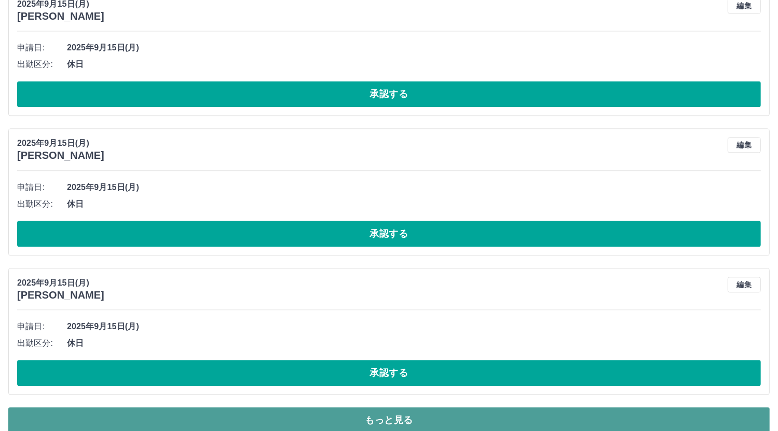
click at [437, 407] on button "もっと見る" at bounding box center [388, 420] width 761 height 26
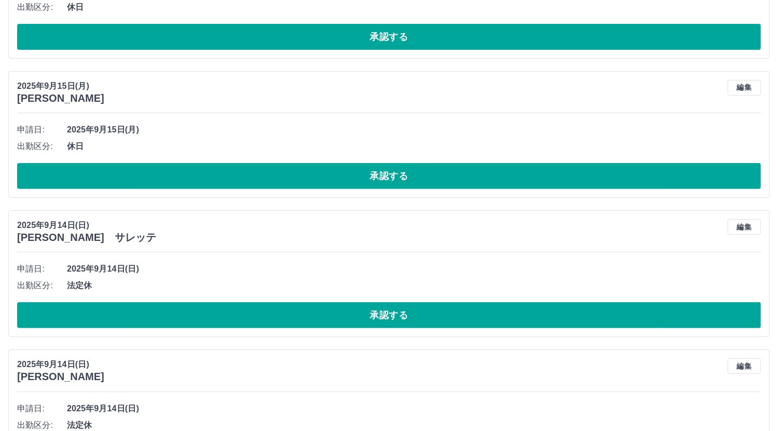
scroll to position [11983, 0]
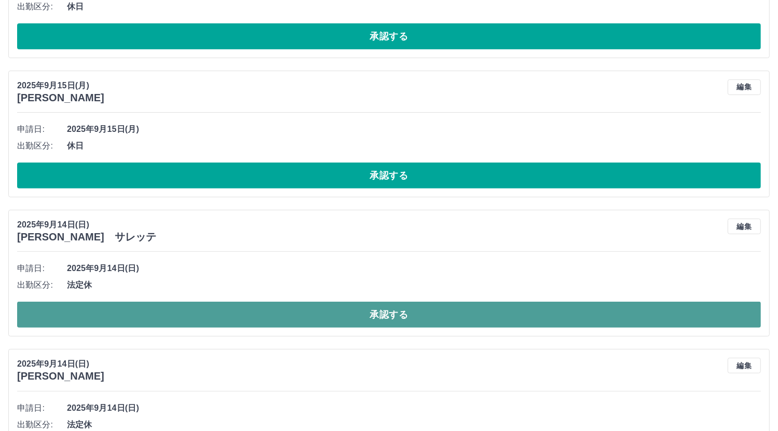
click at [442, 302] on button "承認する" at bounding box center [389, 315] width 744 height 26
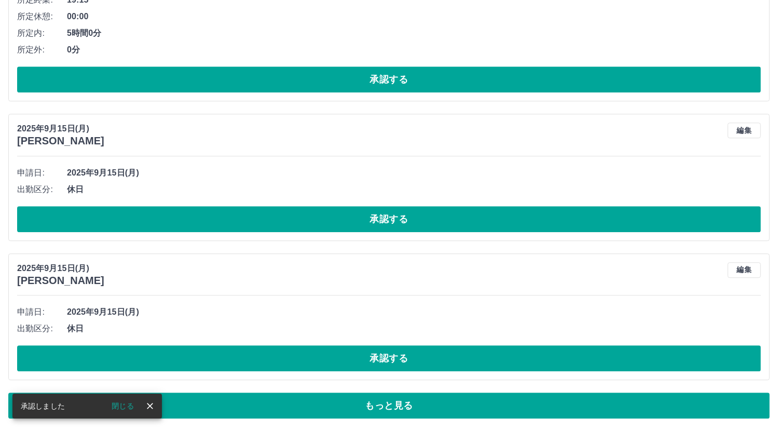
scroll to position [6641, 0]
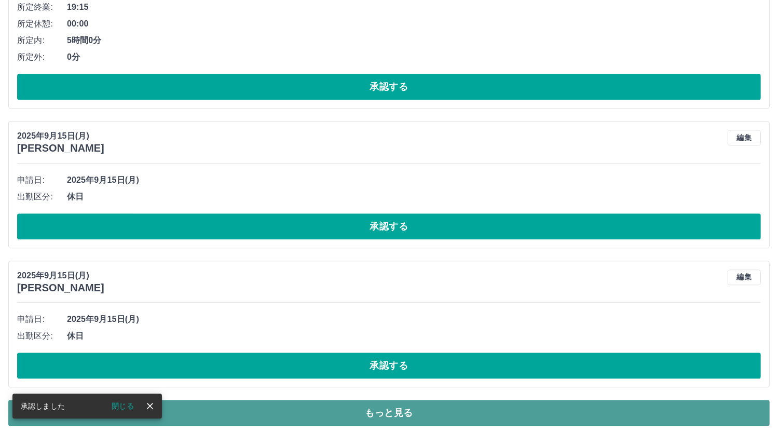
click at [478, 405] on button "もっと見る" at bounding box center [388, 413] width 761 height 26
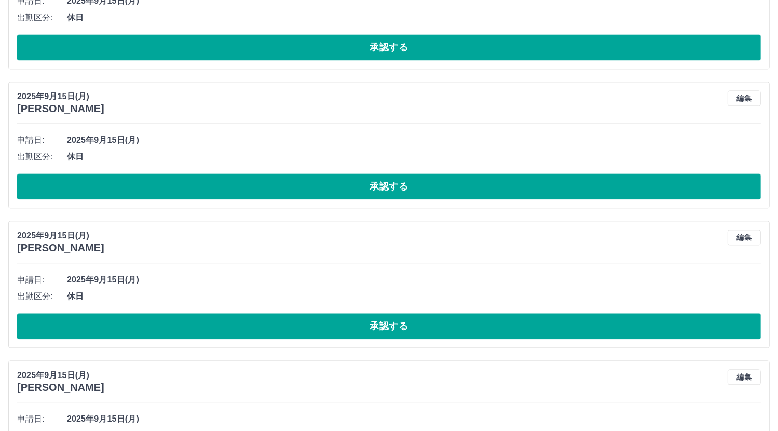
scroll to position [10115, 0]
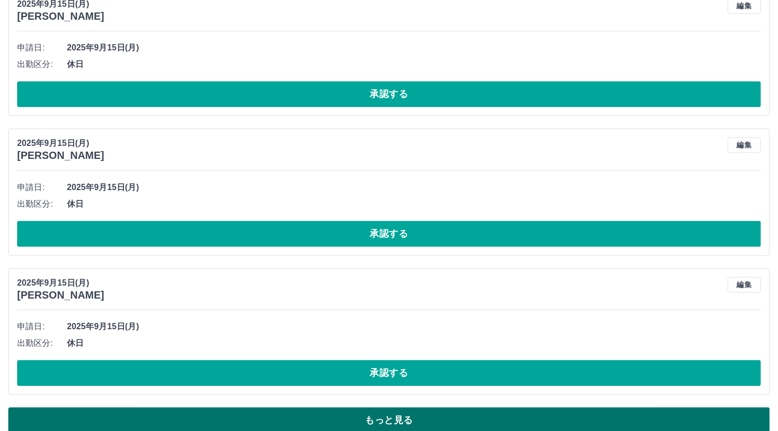
click at [740, 407] on button "もっと見る" at bounding box center [388, 420] width 761 height 26
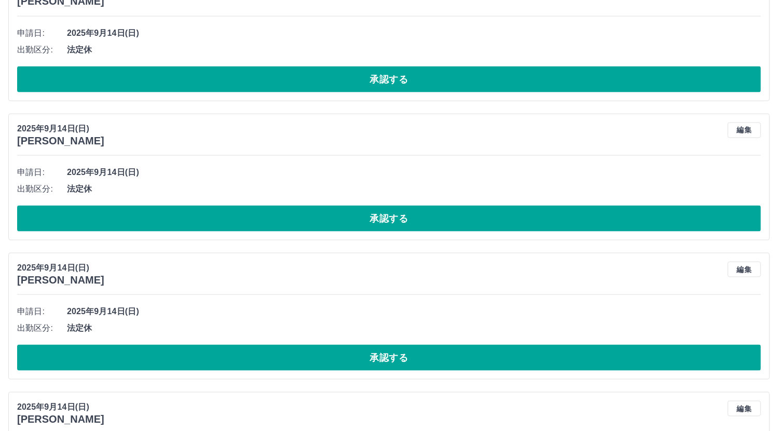
scroll to position [13588, 0]
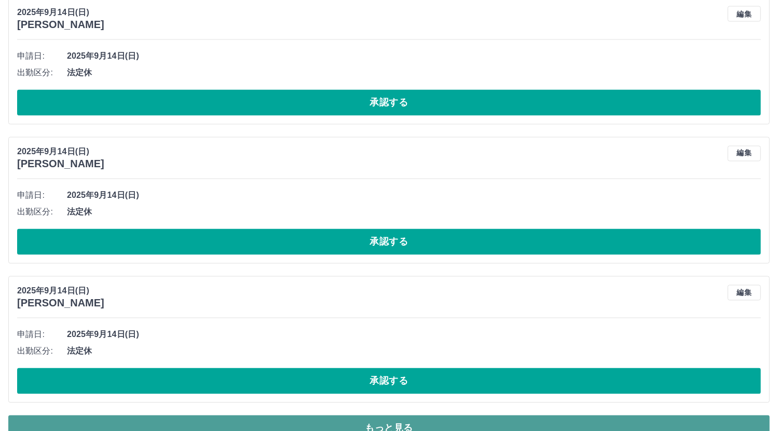
click at [384, 415] on button "もっと見る" at bounding box center [388, 428] width 761 height 26
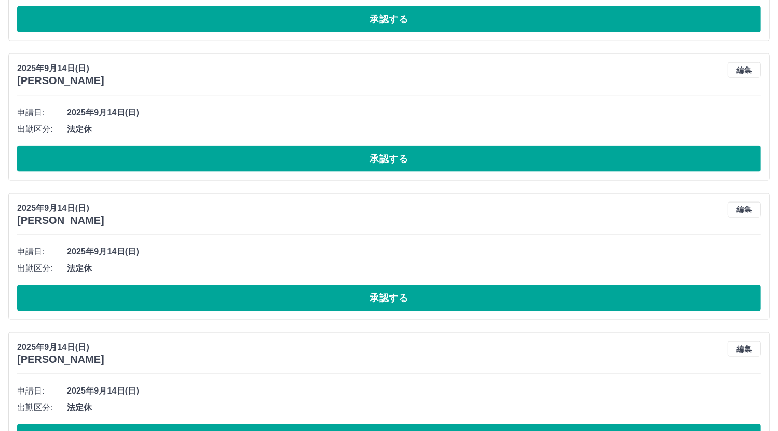
scroll to position [16884, 0]
